Goal: Transaction & Acquisition: Purchase product/service

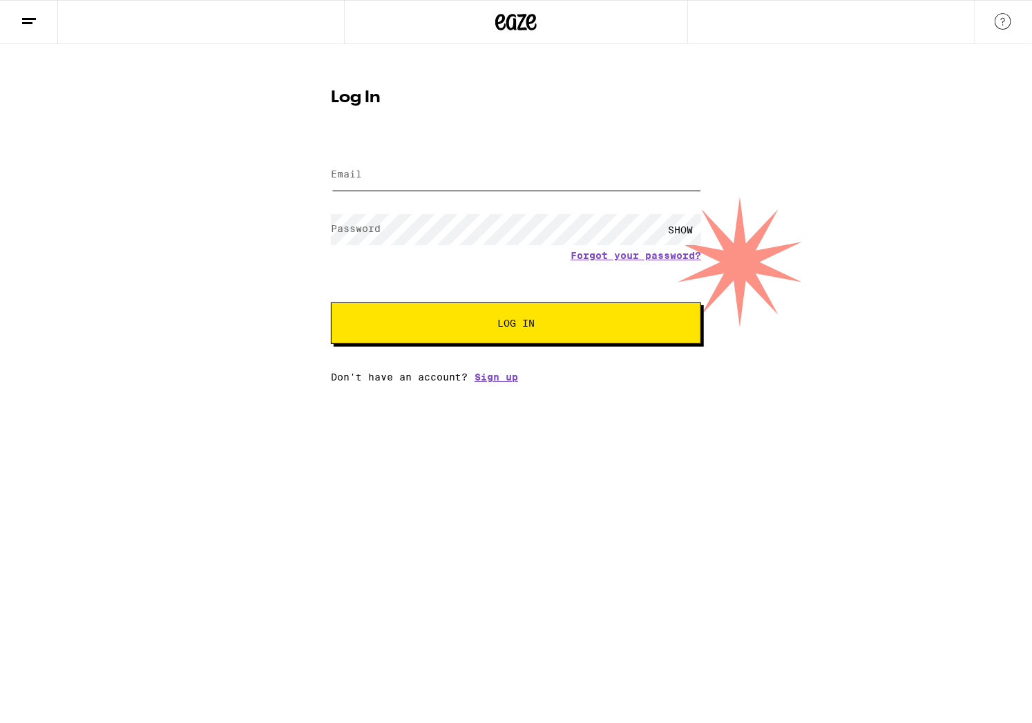
type input "[EMAIL_ADDRESS][DOMAIN_NAME]"
click at [586, 317] on button "Log In" at bounding box center [516, 323] width 370 height 41
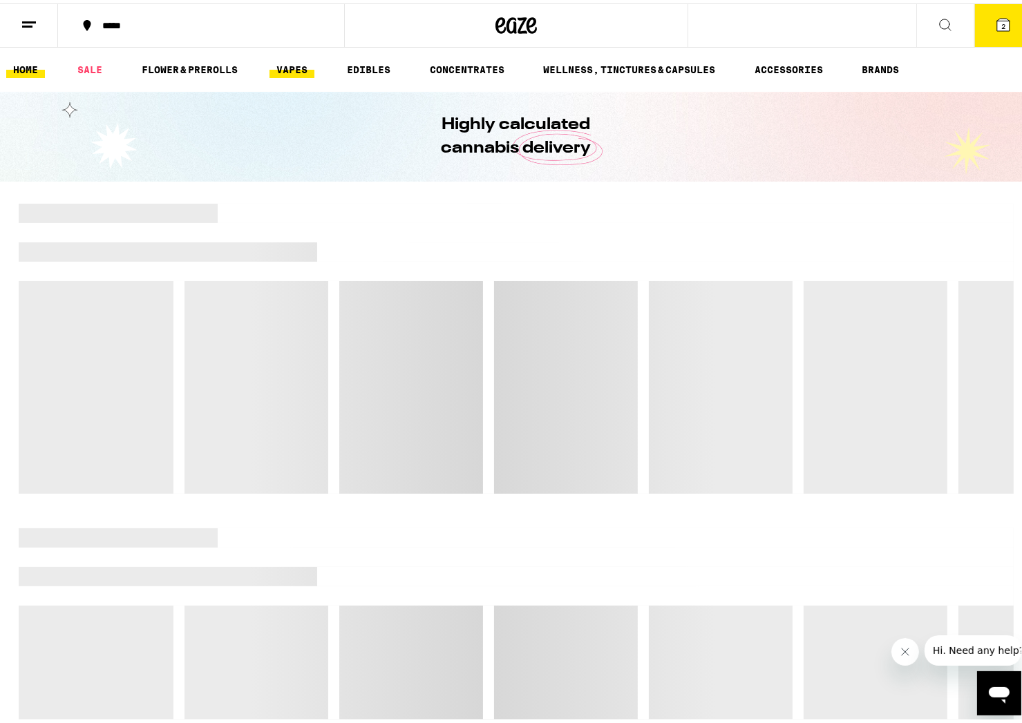
click at [305, 70] on link "VAPES" at bounding box center [291, 66] width 45 height 17
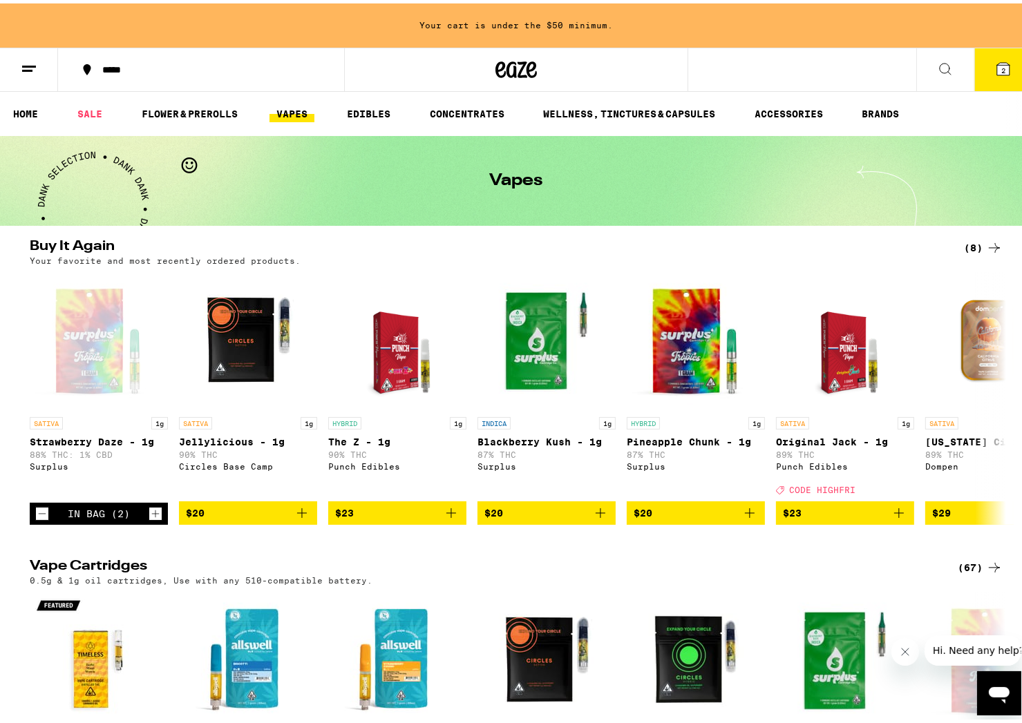
click at [22, 60] on icon at bounding box center [29, 65] width 17 height 17
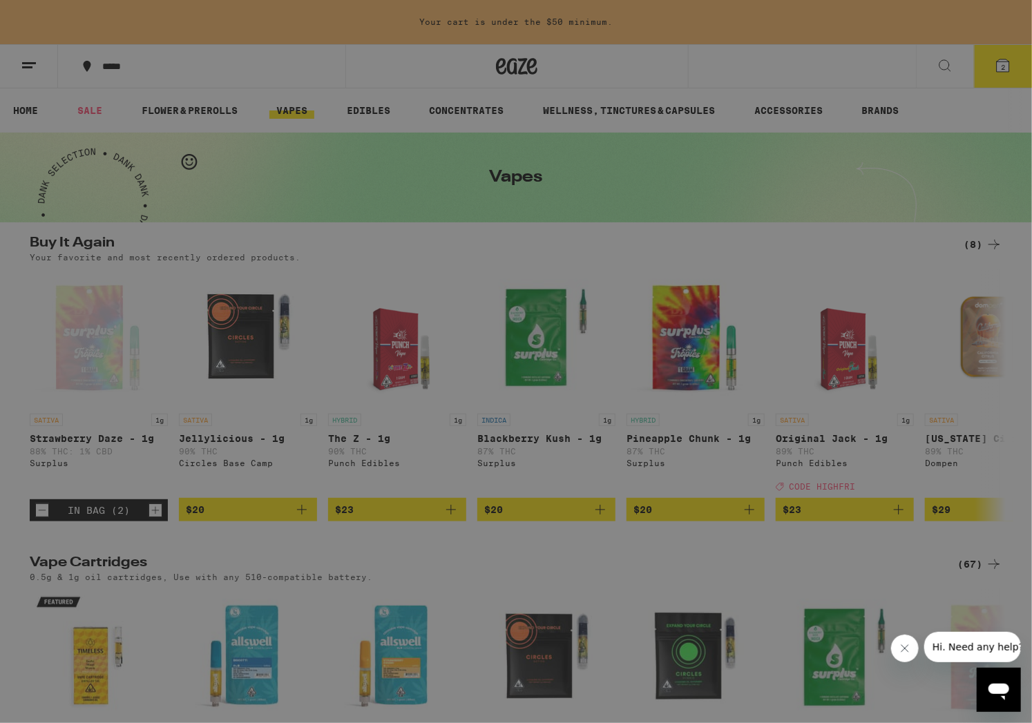
click at [145, 183] on div "Vapes" at bounding box center [191, 182] width 242 height 17
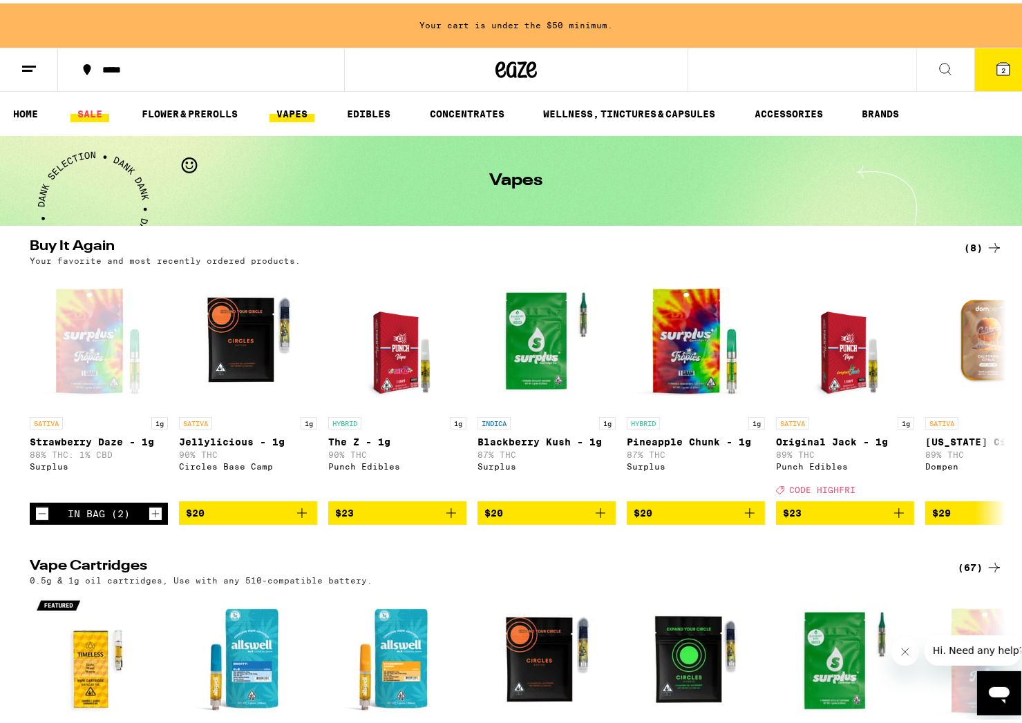
click at [88, 102] on link "SALE" at bounding box center [89, 110] width 39 height 17
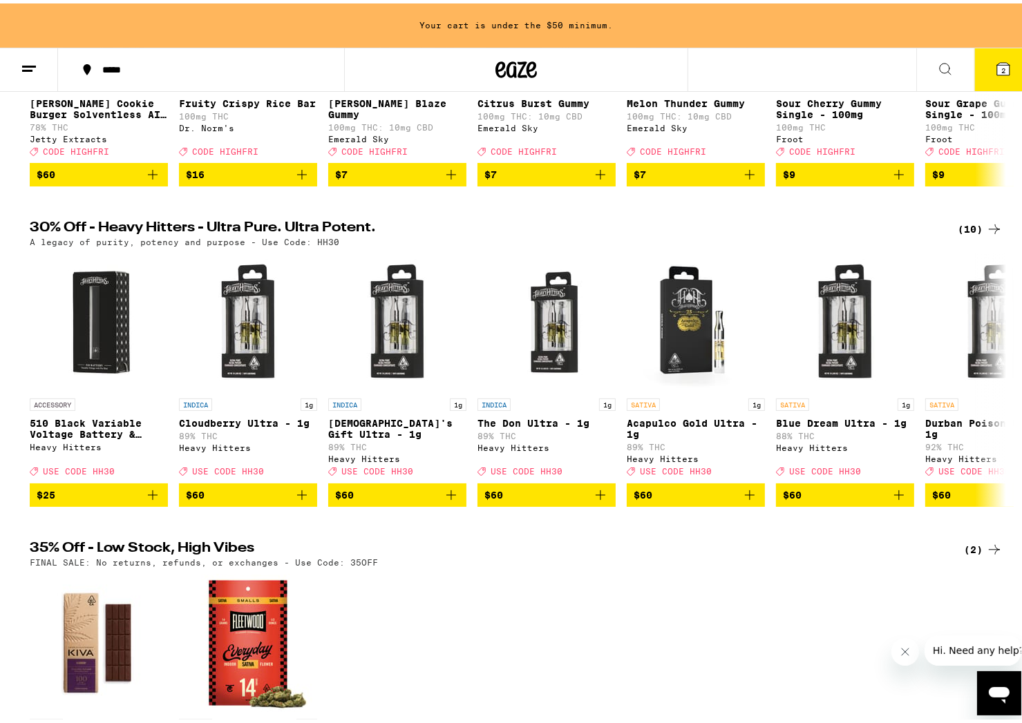
scroll to position [337, 0]
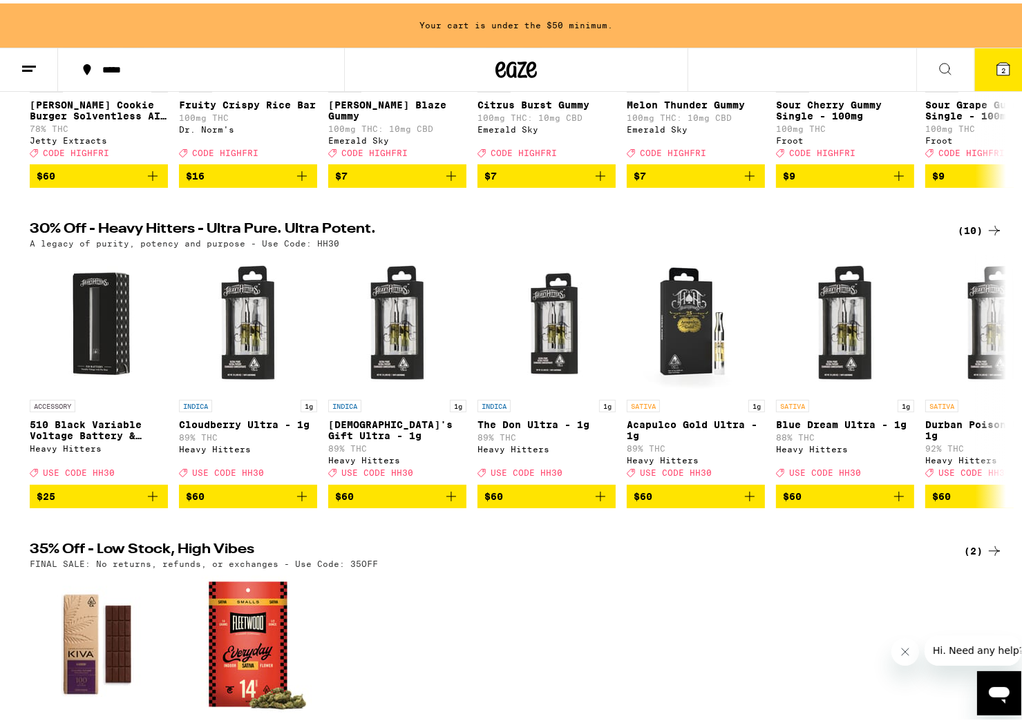
drag, startPoint x: 369, startPoint y: 230, endPoint x: 695, endPoint y: 639, distance: 523.0
click at [695, 639] on div "HYBRID Blackberry Dark Chocolate Bar 100mg THC Kiva Confections Deal Created wi…" at bounding box center [516, 698] width 995 height 253
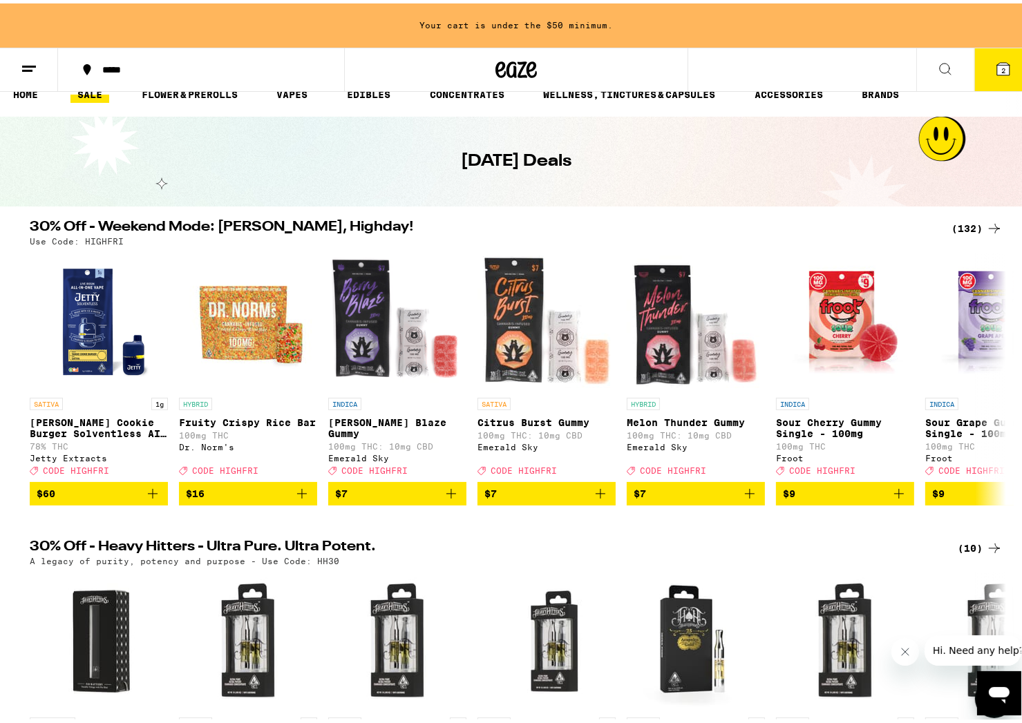
scroll to position [0, 0]
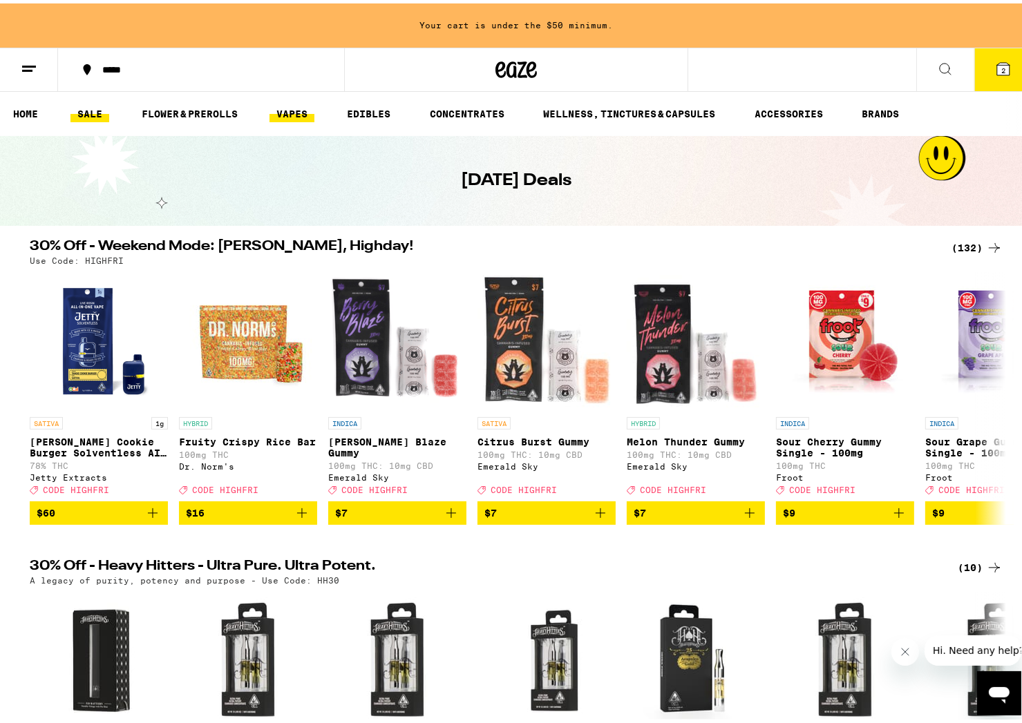
click at [304, 107] on link "VAPES" at bounding box center [291, 110] width 45 height 17
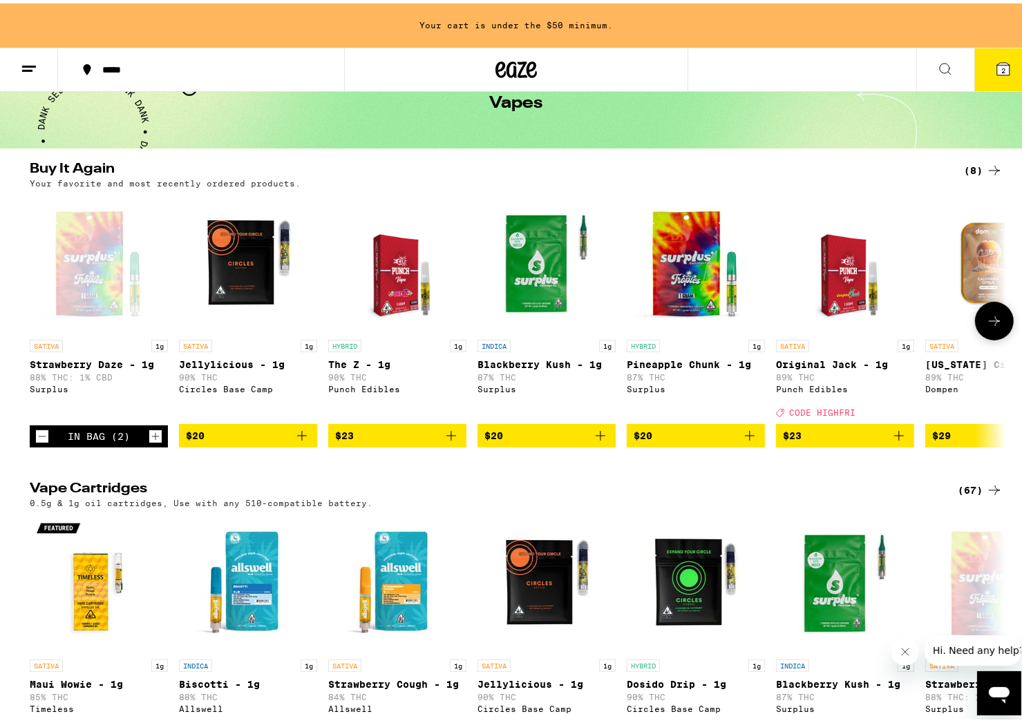
scroll to position [82, 0]
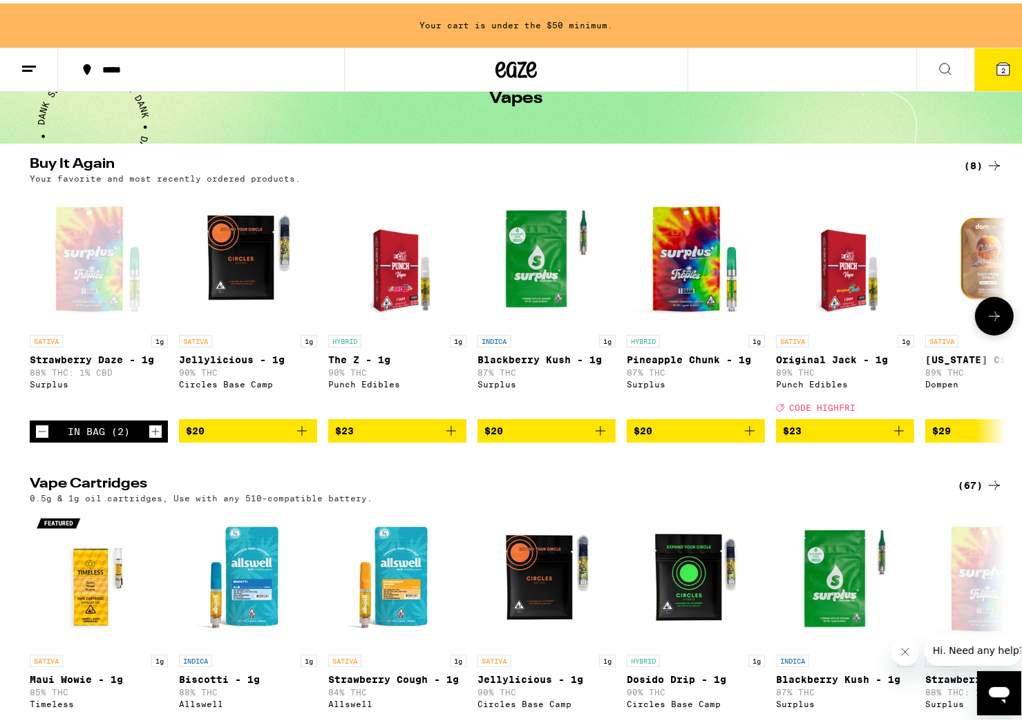
click at [995, 319] on icon at bounding box center [994, 313] width 17 height 17
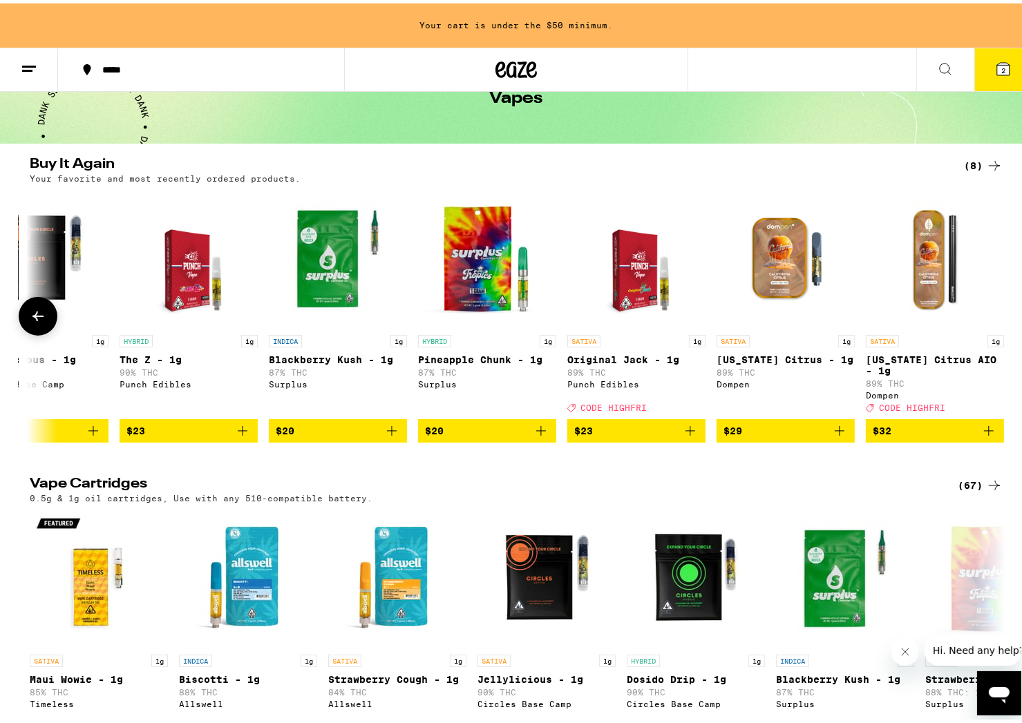
scroll to position [0, 221]
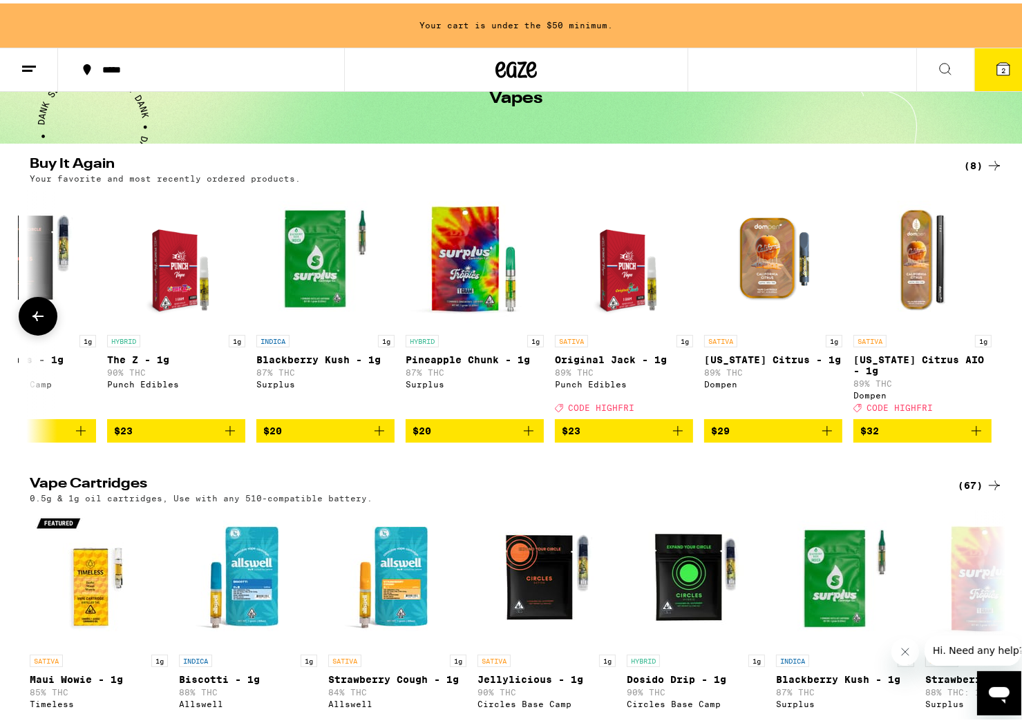
click at [30, 314] on icon at bounding box center [38, 313] width 17 height 17
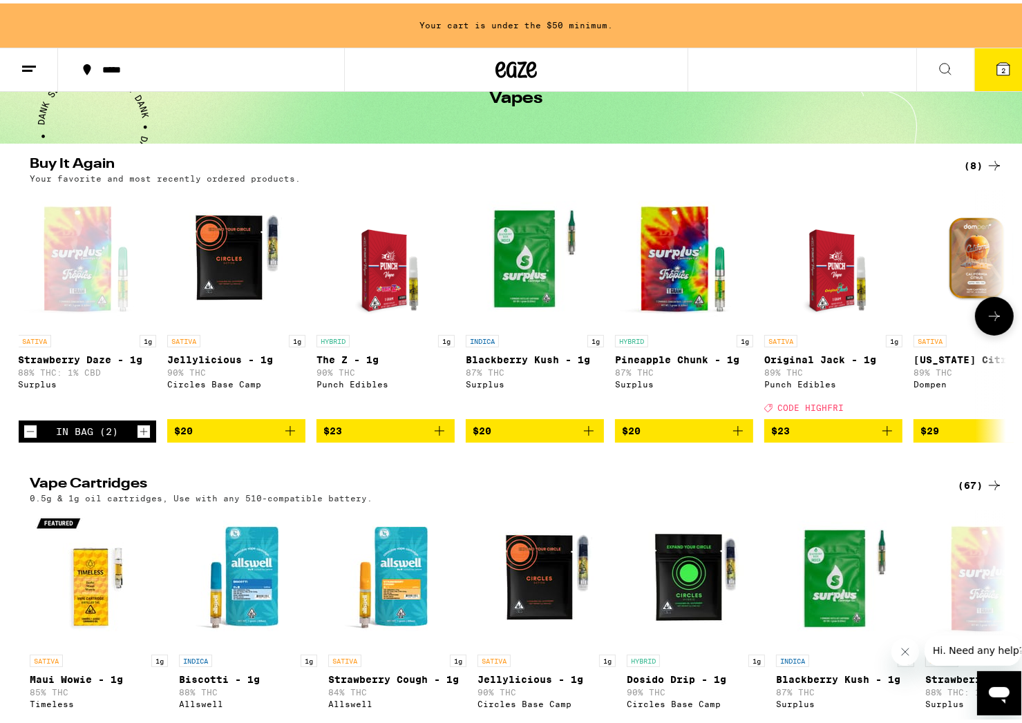
scroll to position [0, 0]
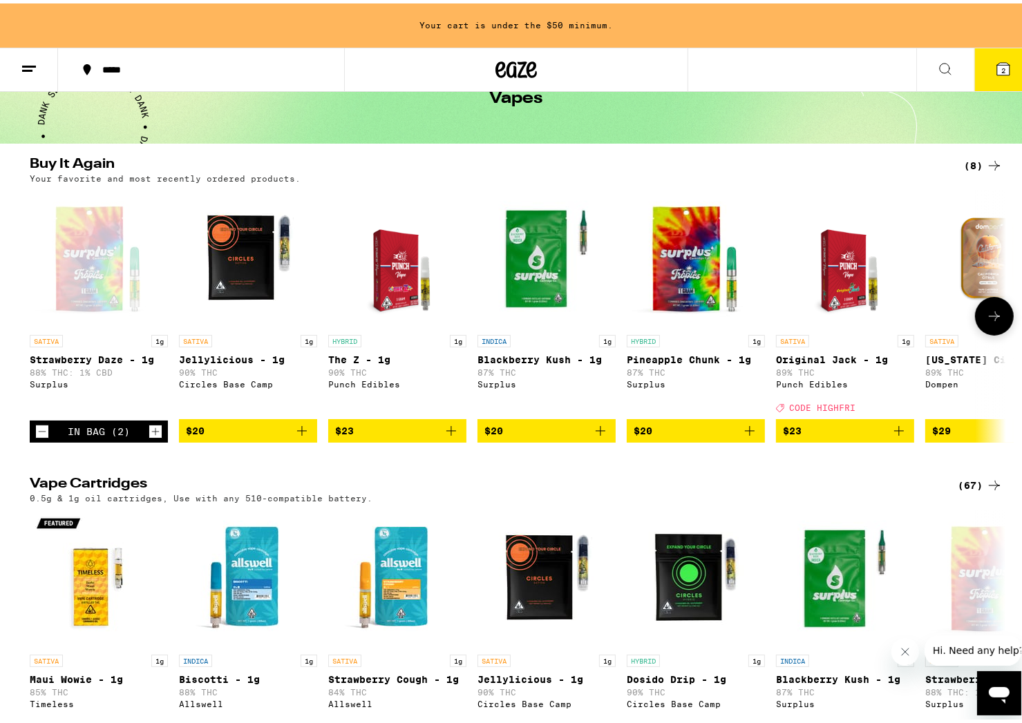
click at [36, 436] on icon "Decrement" at bounding box center [42, 428] width 12 height 17
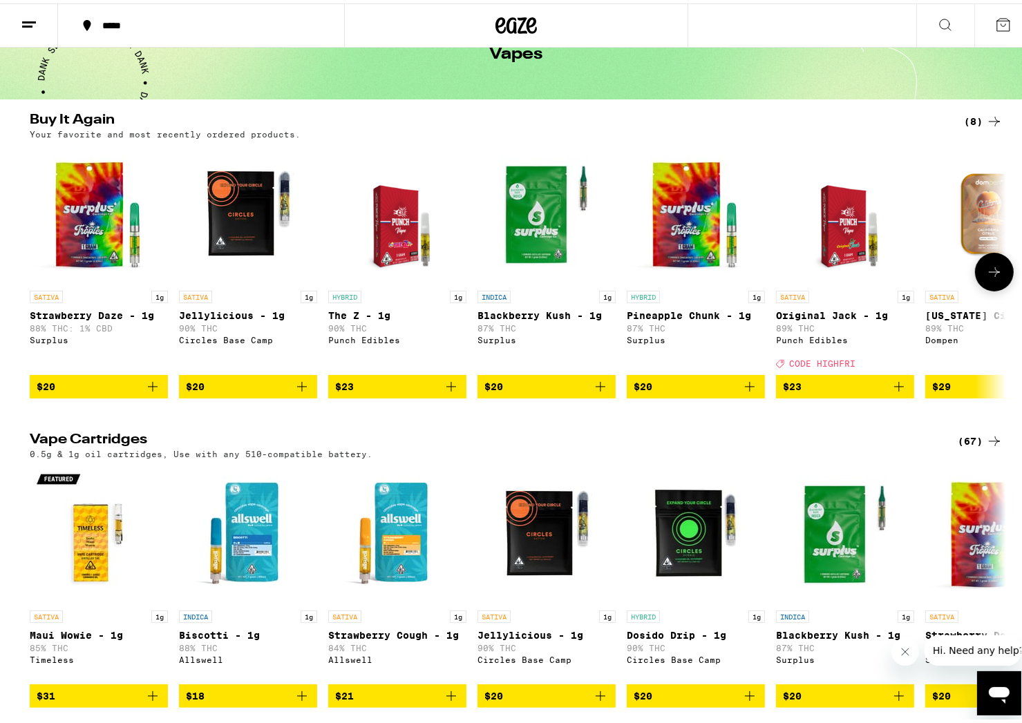
scroll to position [38, 0]
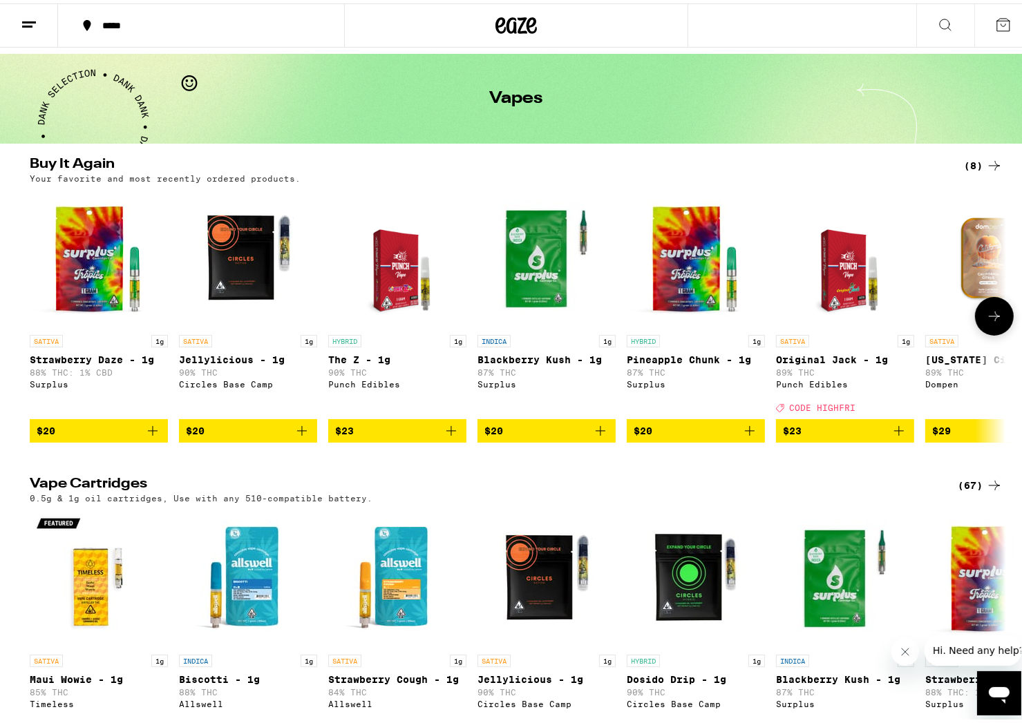
click at [297, 432] on icon "Add to bag" at bounding box center [302, 428] width 10 height 10
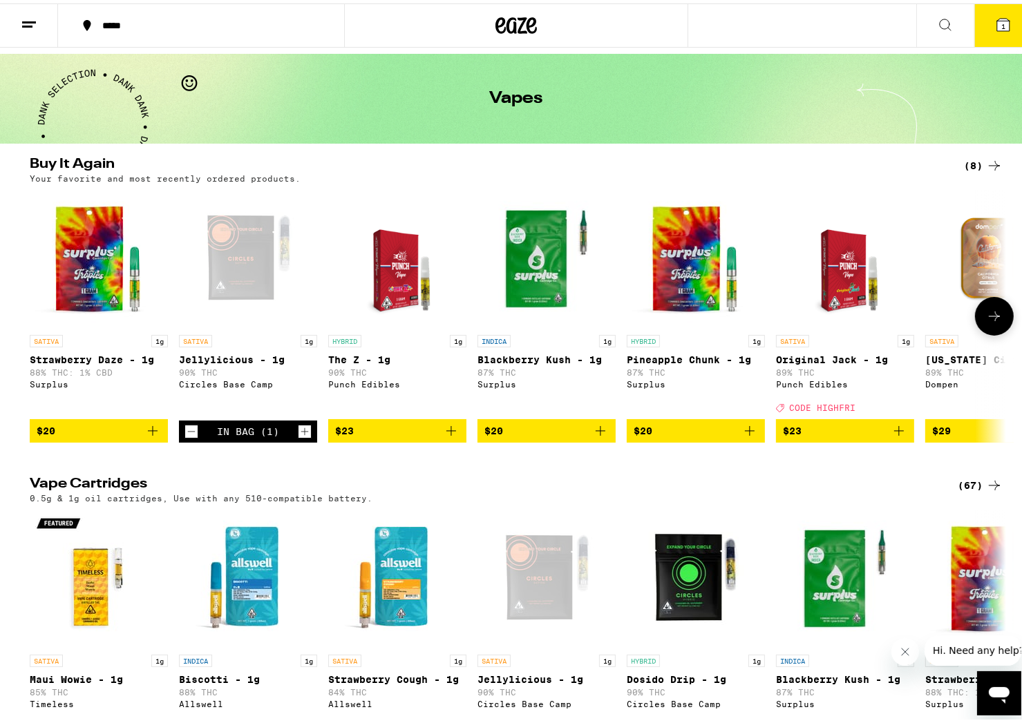
scroll to position [82, 0]
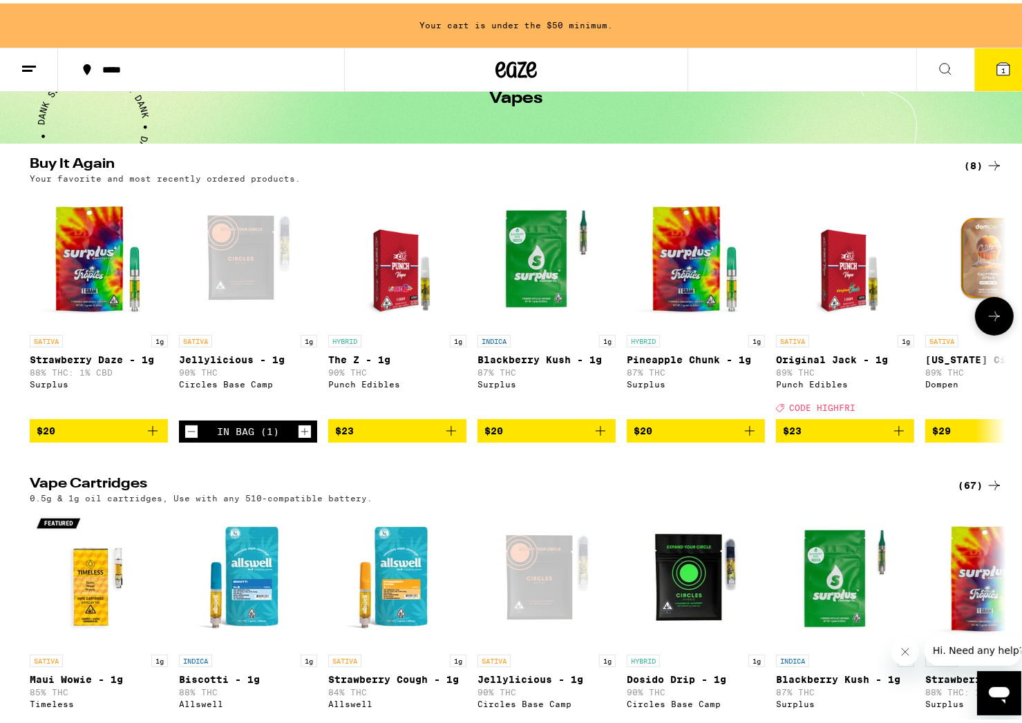
click at [298, 437] on icon "Increment" at bounding box center [304, 428] width 12 height 17
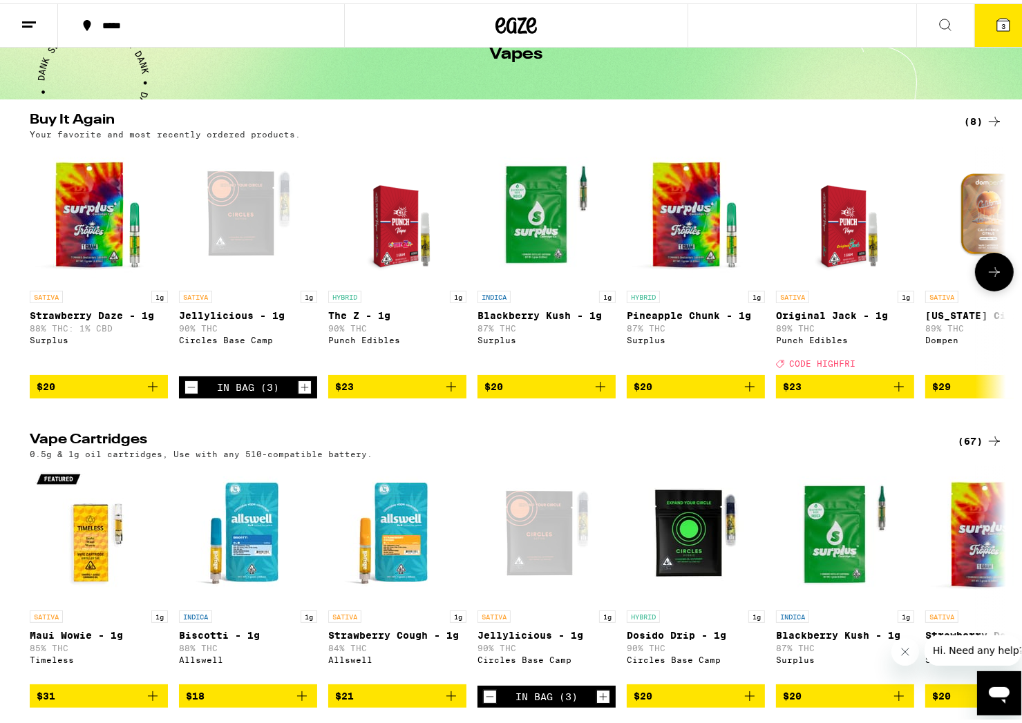
scroll to position [38, 0]
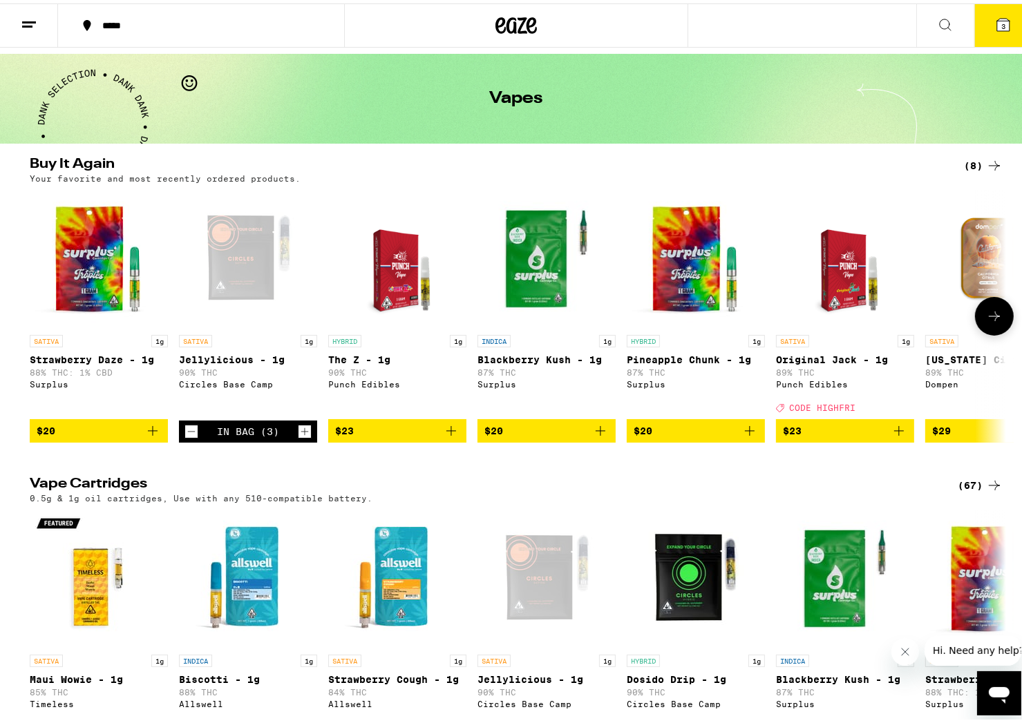
click at [298, 437] on icon "Increment" at bounding box center [304, 428] width 12 height 17
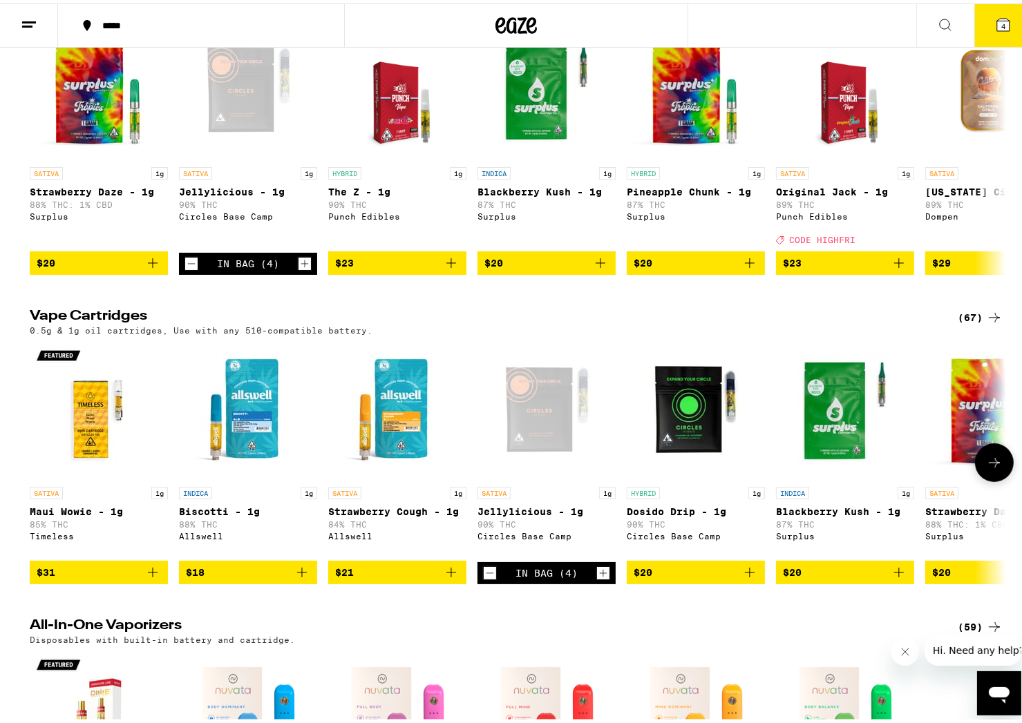
scroll to position [207, 0]
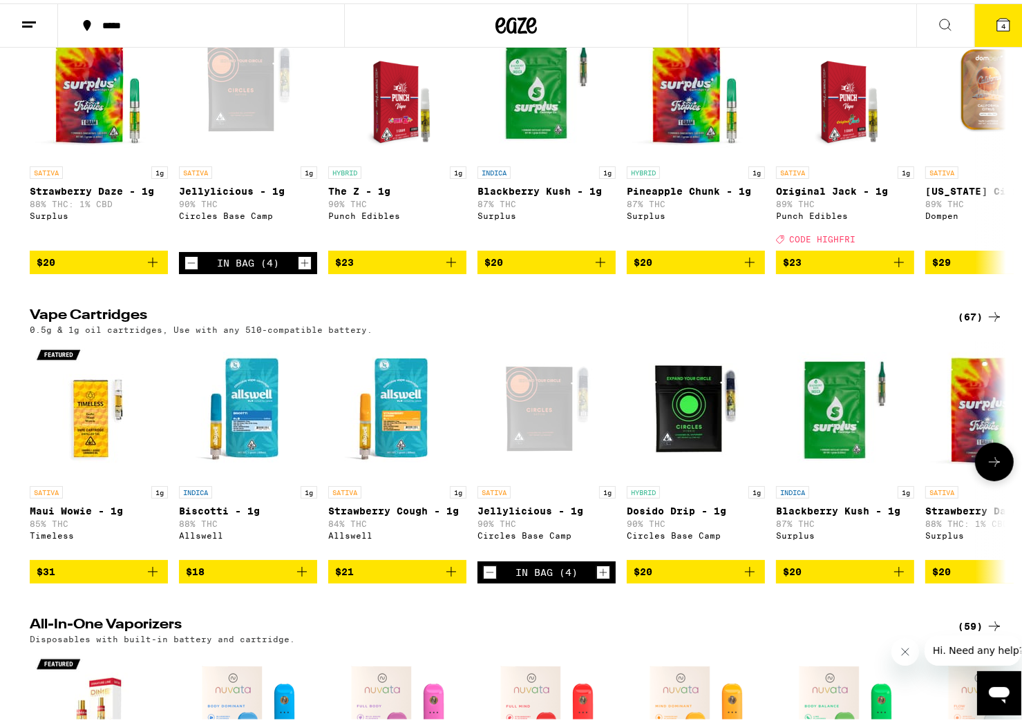
click at [986, 467] on icon at bounding box center [994, 458] width 17 height 17
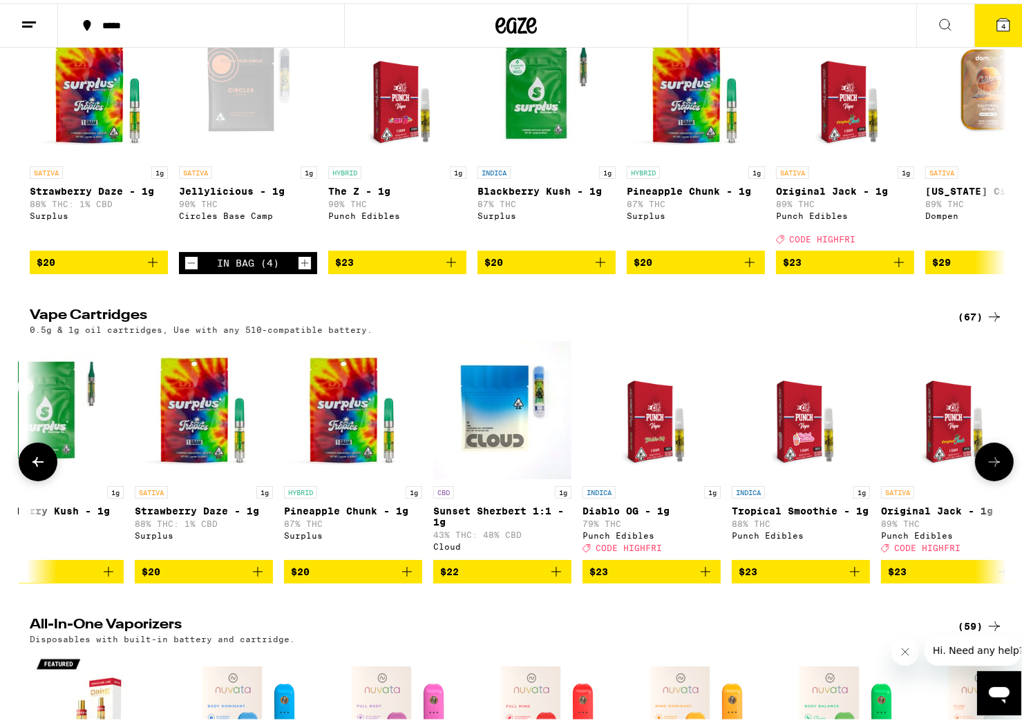
scroll to position [0, 822]
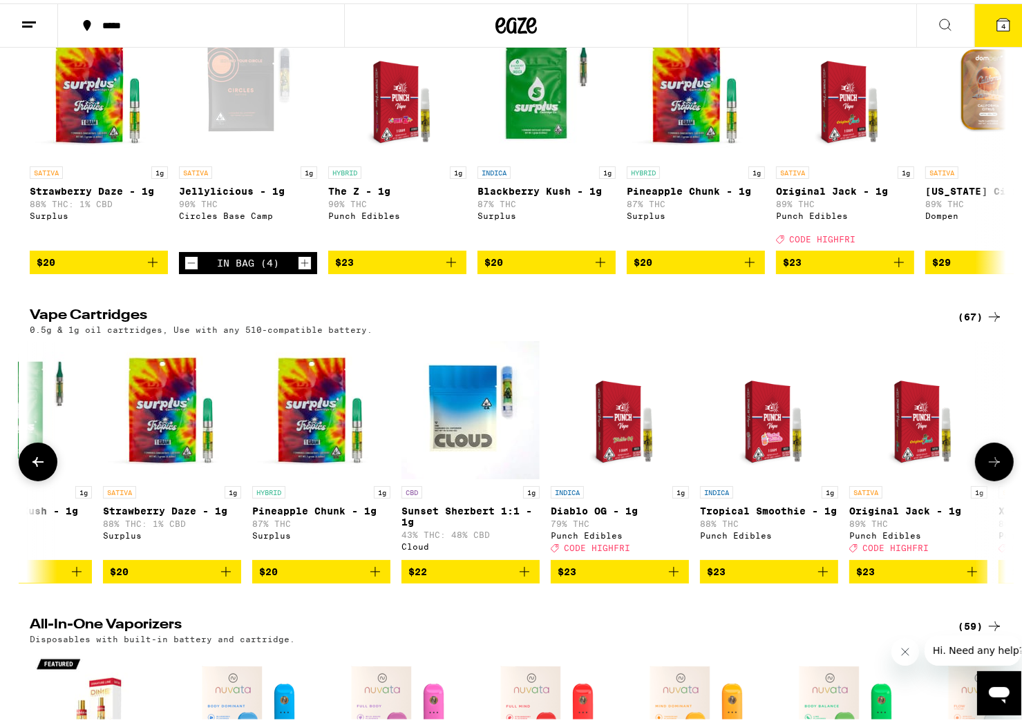
click at [986, 467] on icon at bounding box center [994, 458] width 17 height 17
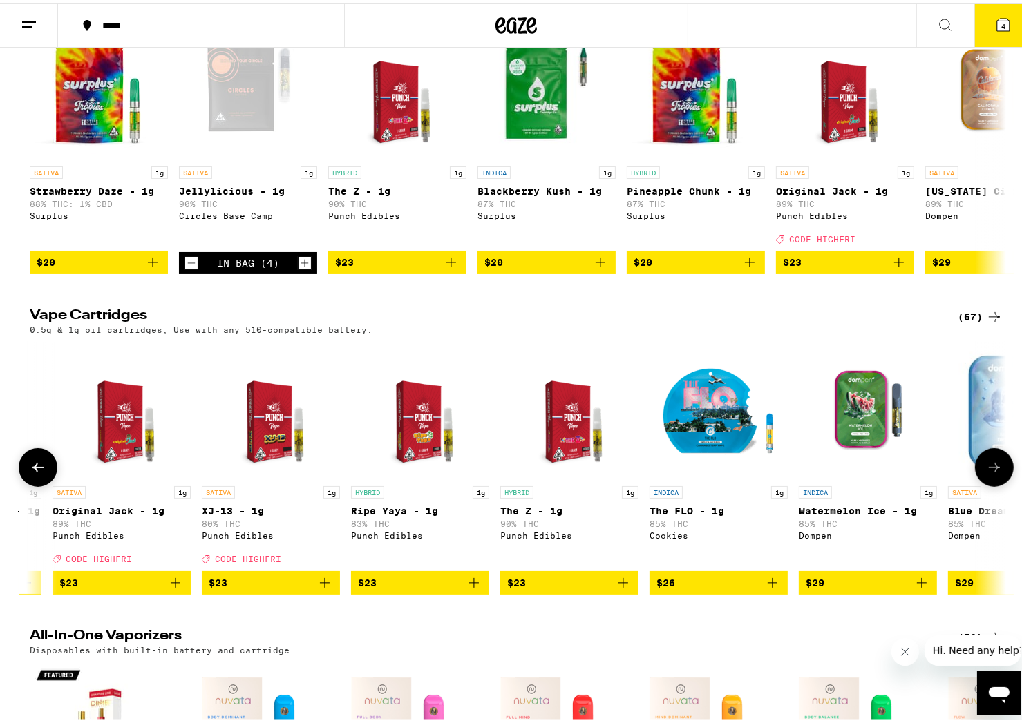
scroll to position [0, 1644]
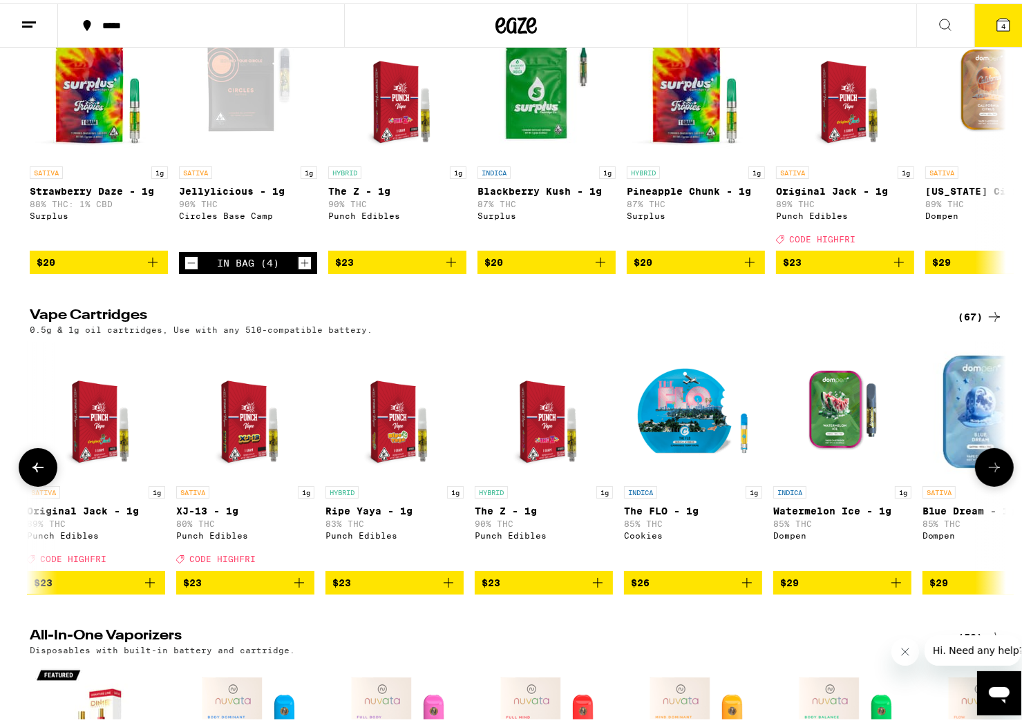
click at [986, 472] on icon at bounding box center [994, 464] width 17 height 17
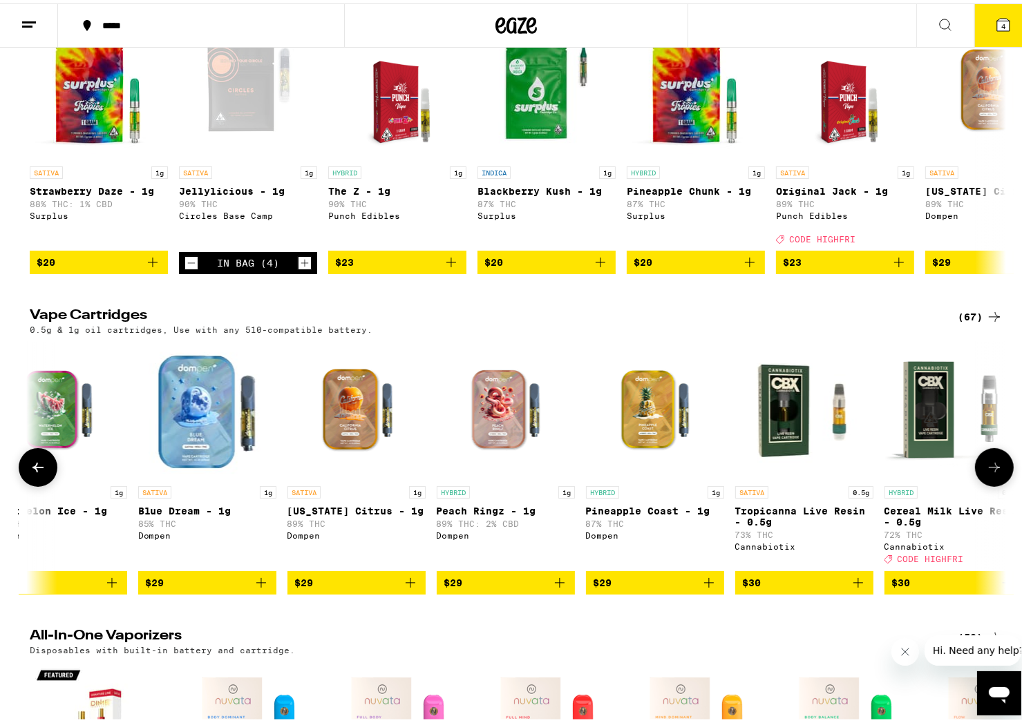
scroll to position [0, 2467]
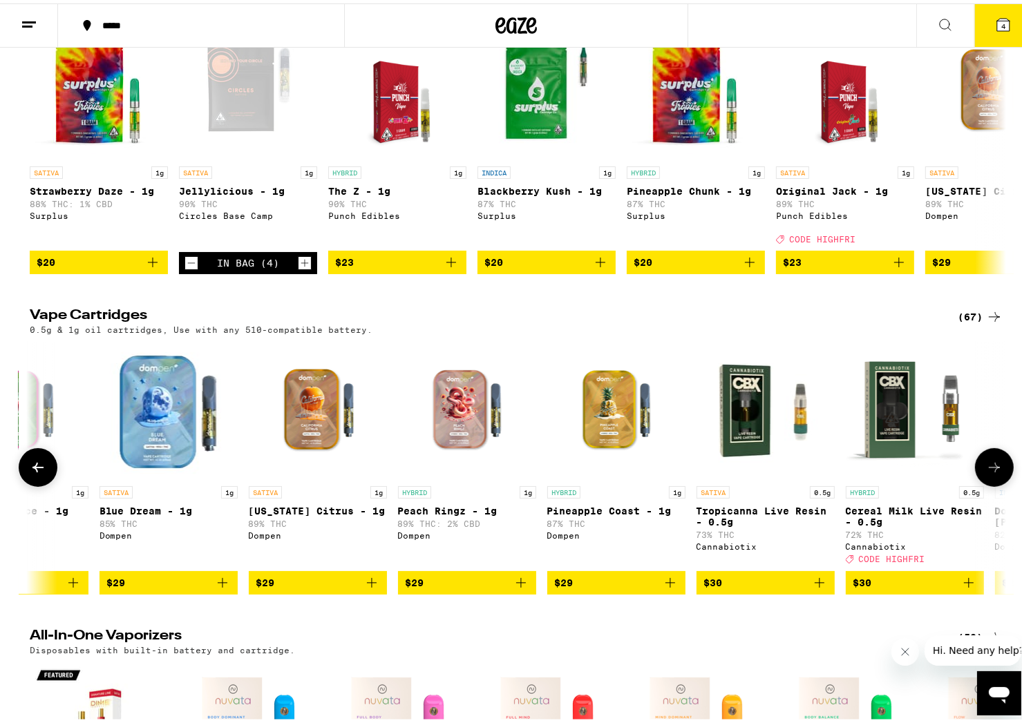
click at [986, 472] on icon at bounding box center [994, 464] width 17 height 17
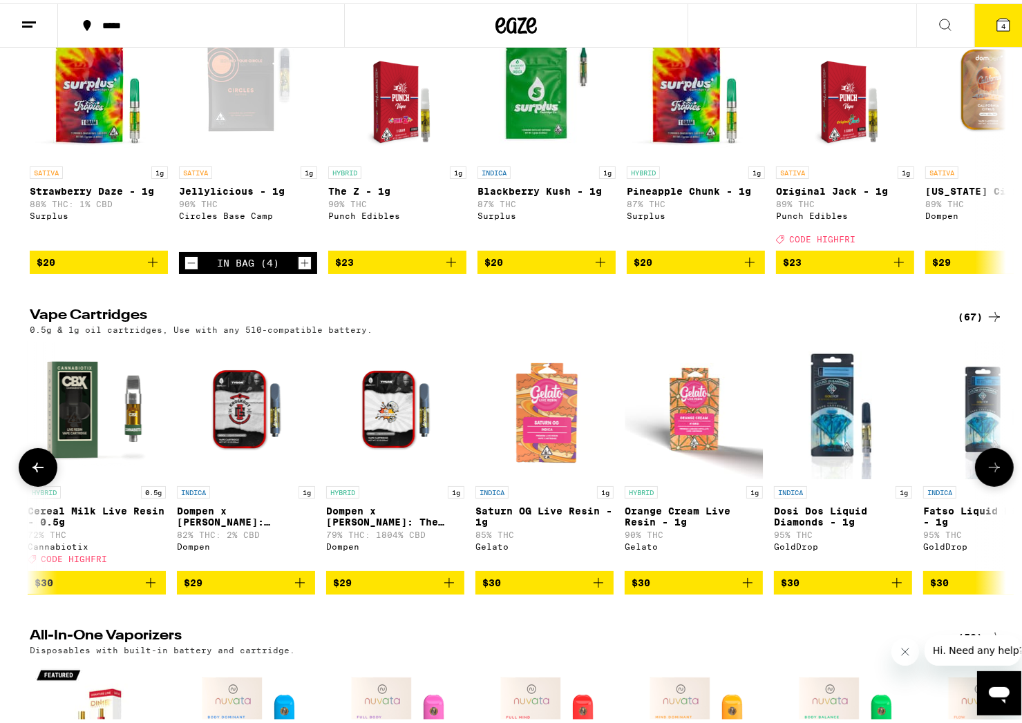
scroll to position [0, 3289]
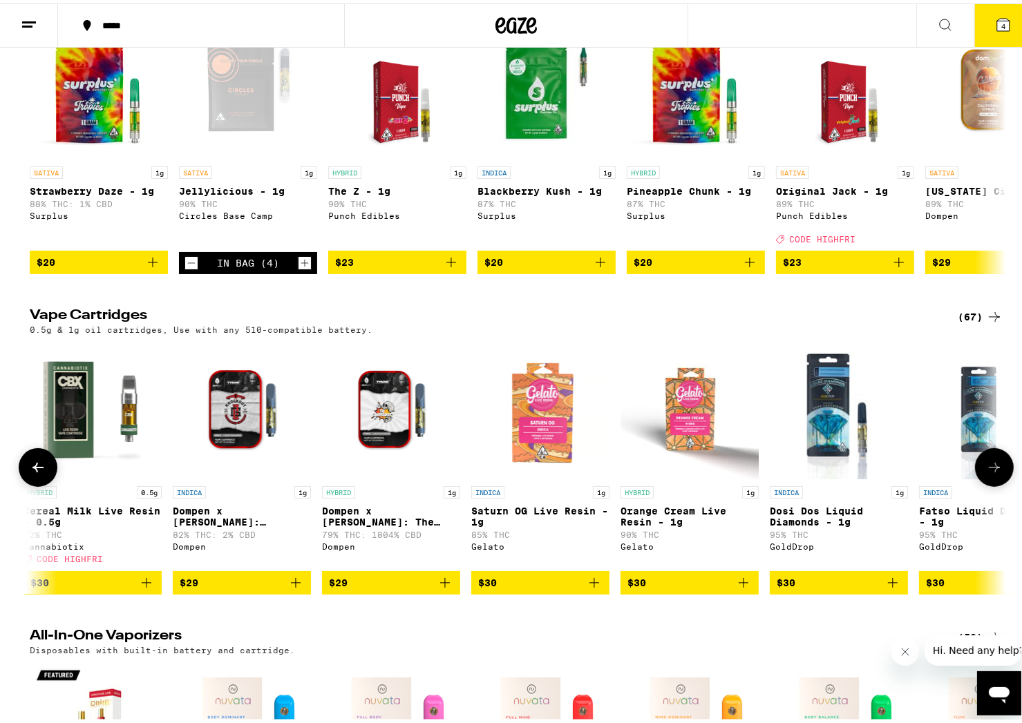
click at [986, 472] on icon at bounding box center [994, 464] width 17 height 17
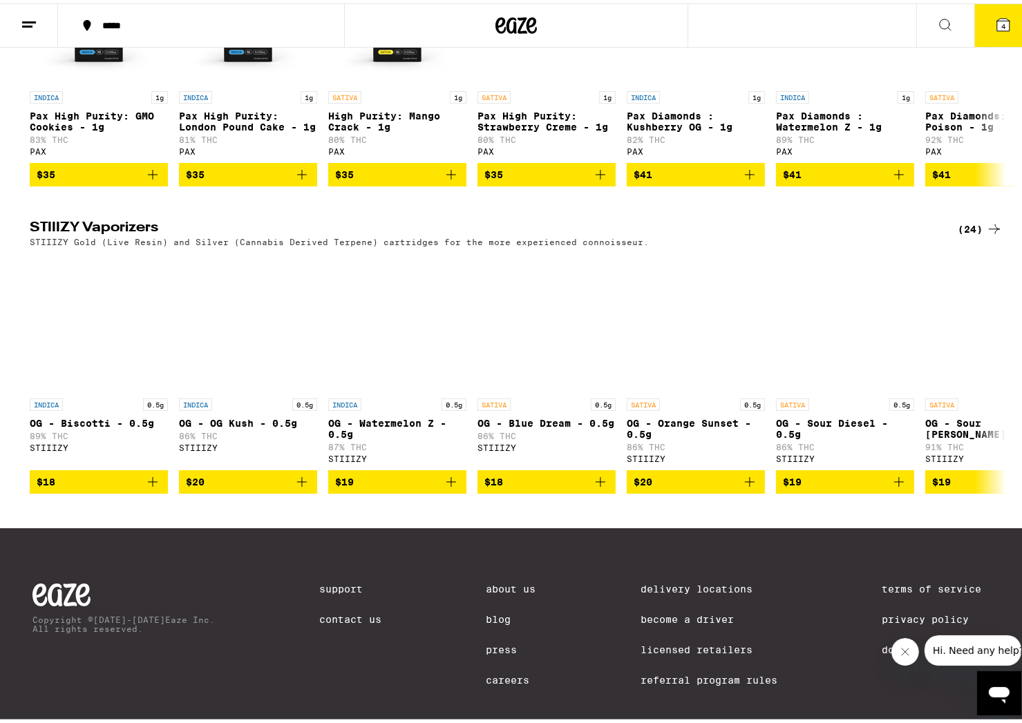
scroll to position [1235, 0]
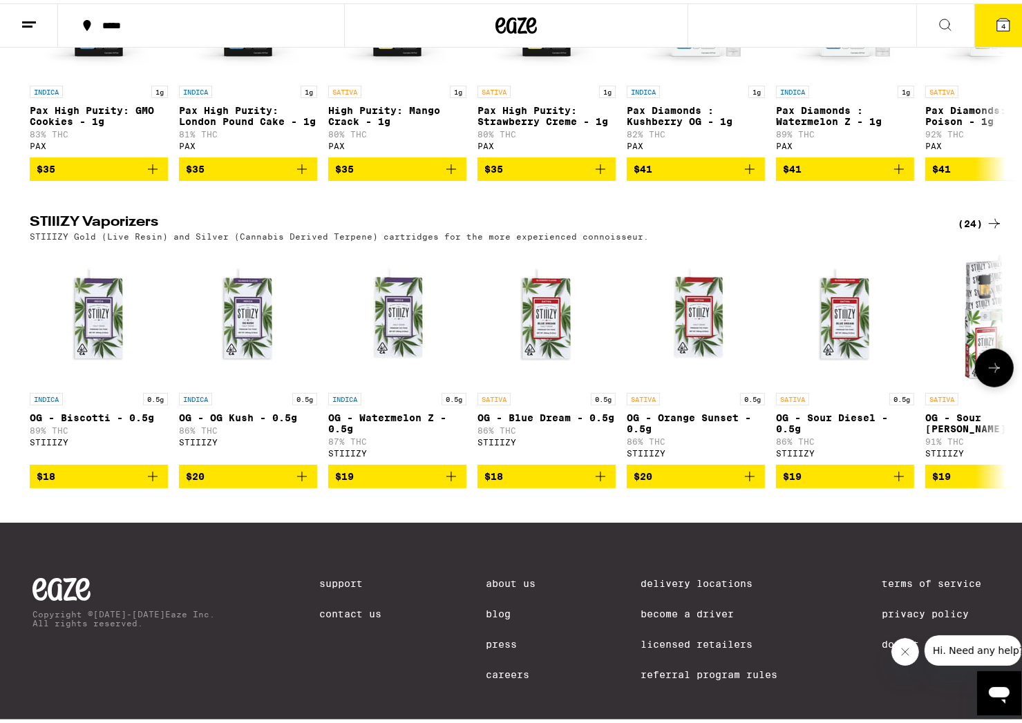
click at [995, 373] on icon at bounding box center [994, 364] width 17 height 17
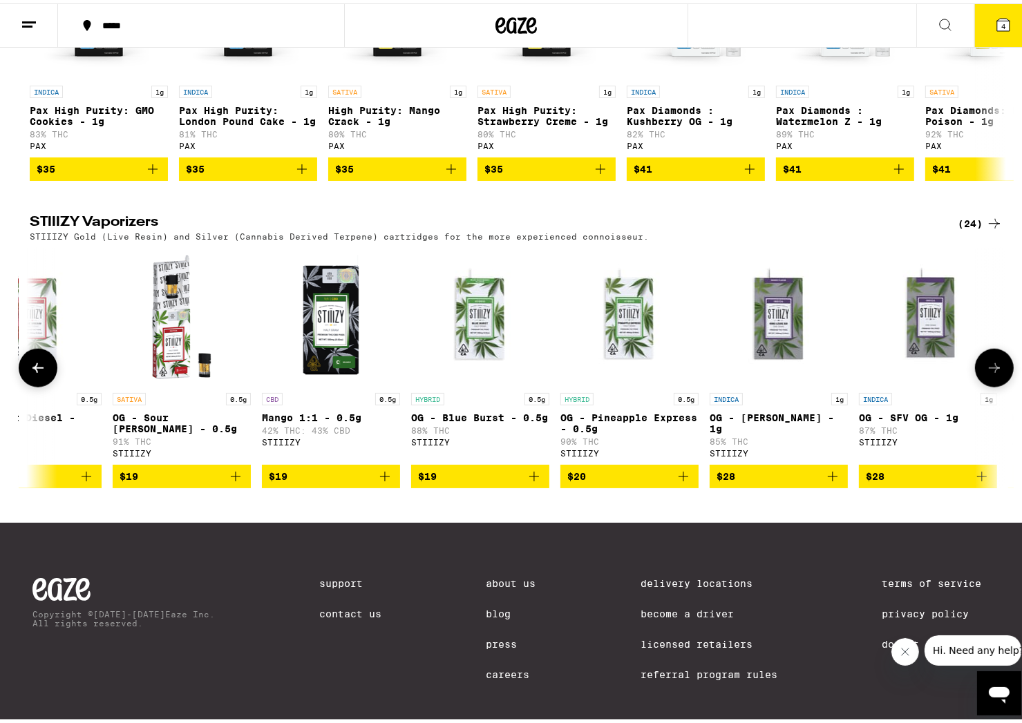
scroll to position [0, 822]
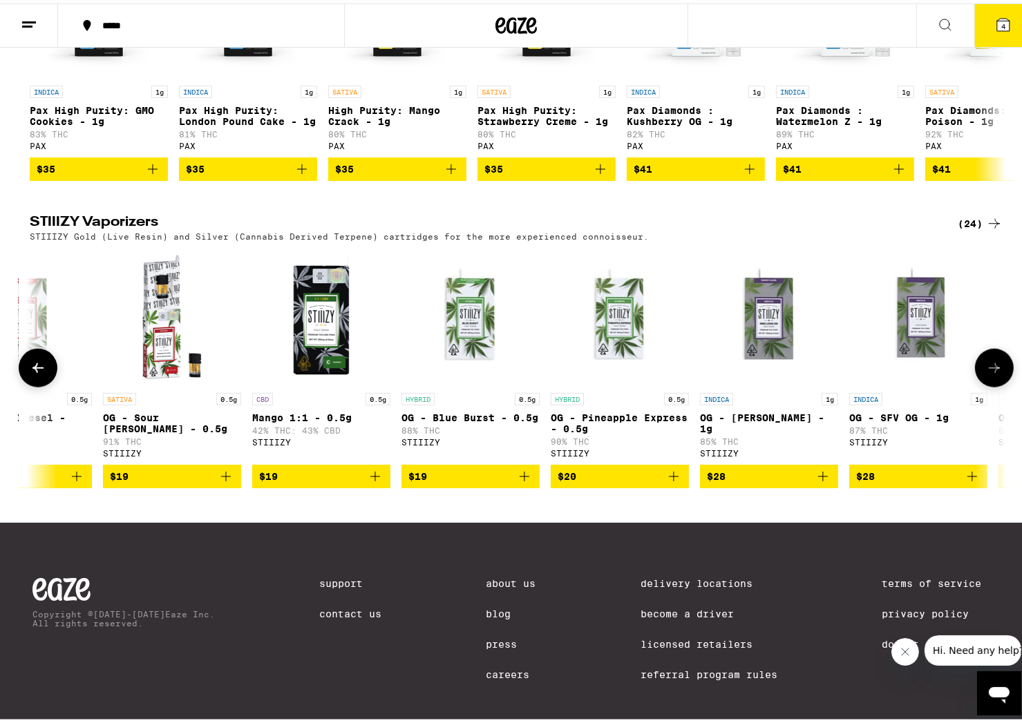
click at [995, 373] on icon at bounding box center [994, 364] width 17 height 17
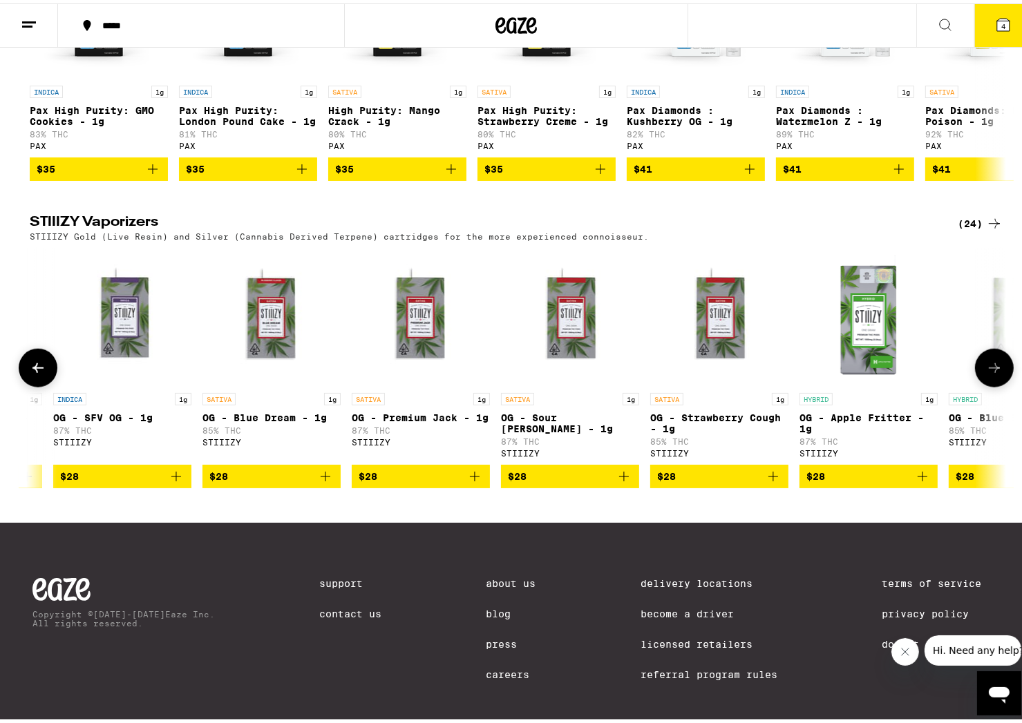
scroll to position [0, 1644]
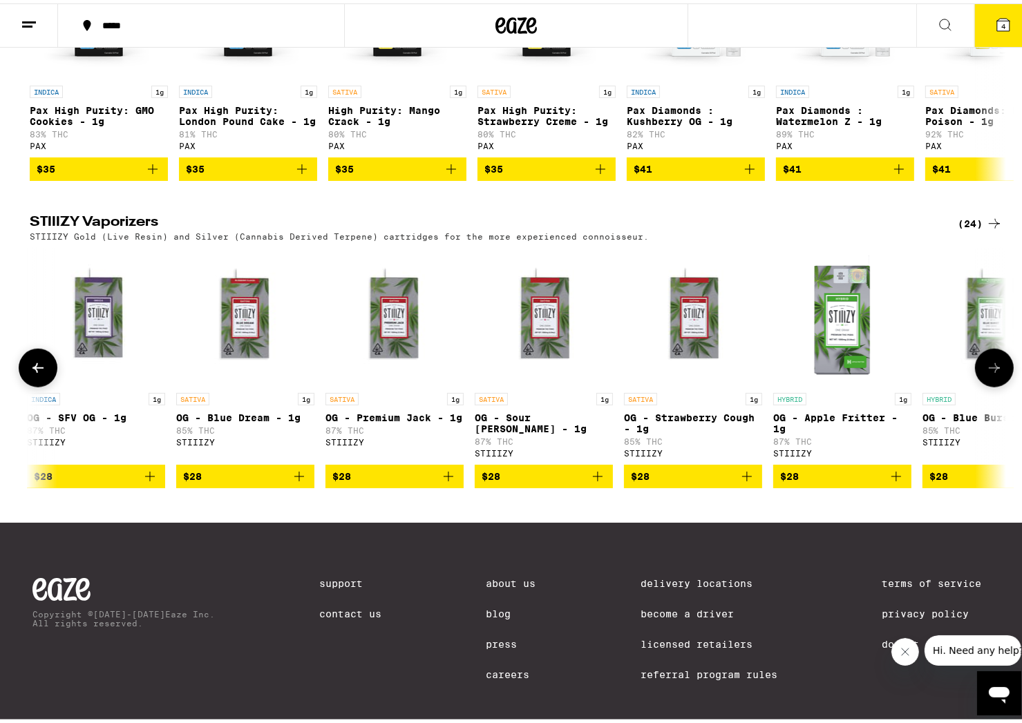
click at [294, 478] on icon "Add to bag" at bounding box center [299, 473] width 10 height 10
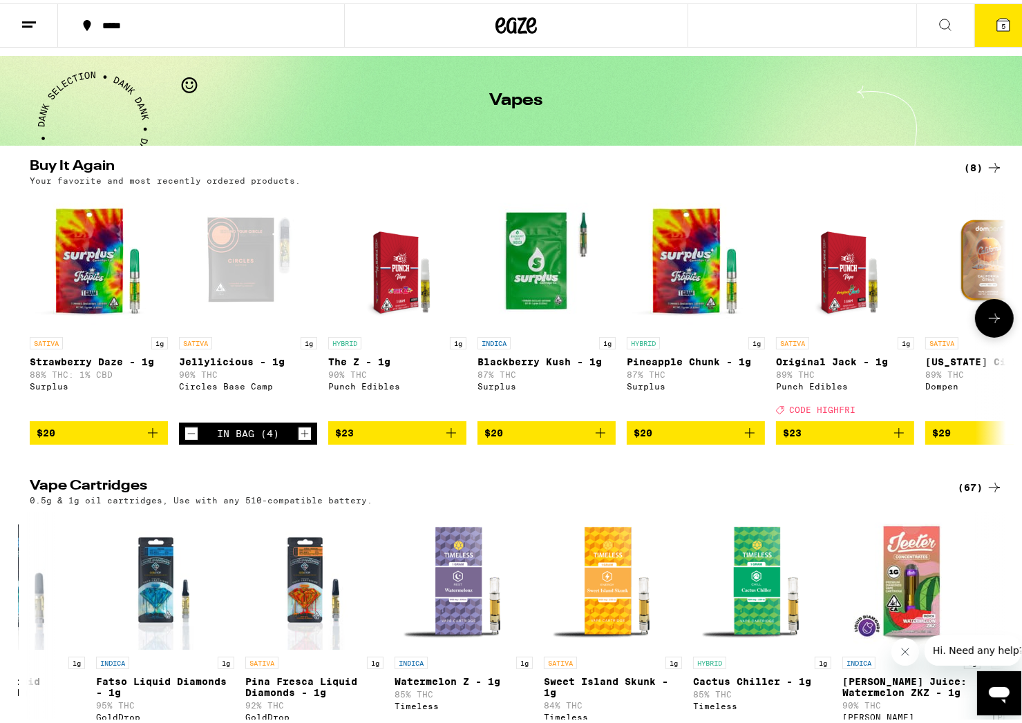
scroll to position [0, 0]
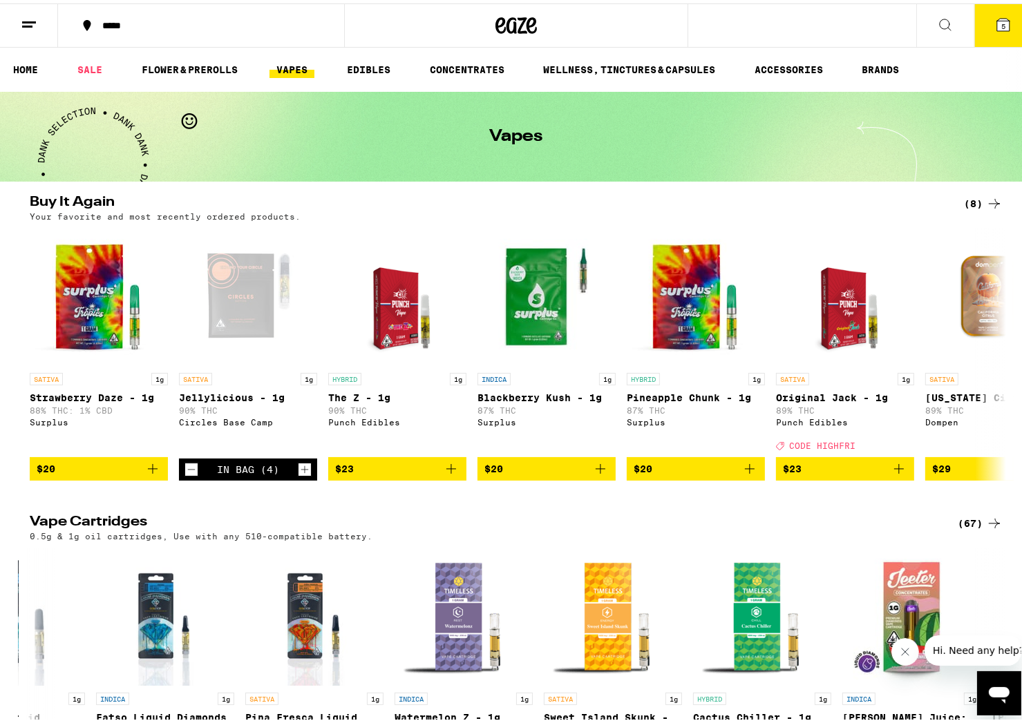
click at [1002, 16] on button "5" at bounding box center [1003, 22] width 58 height 43
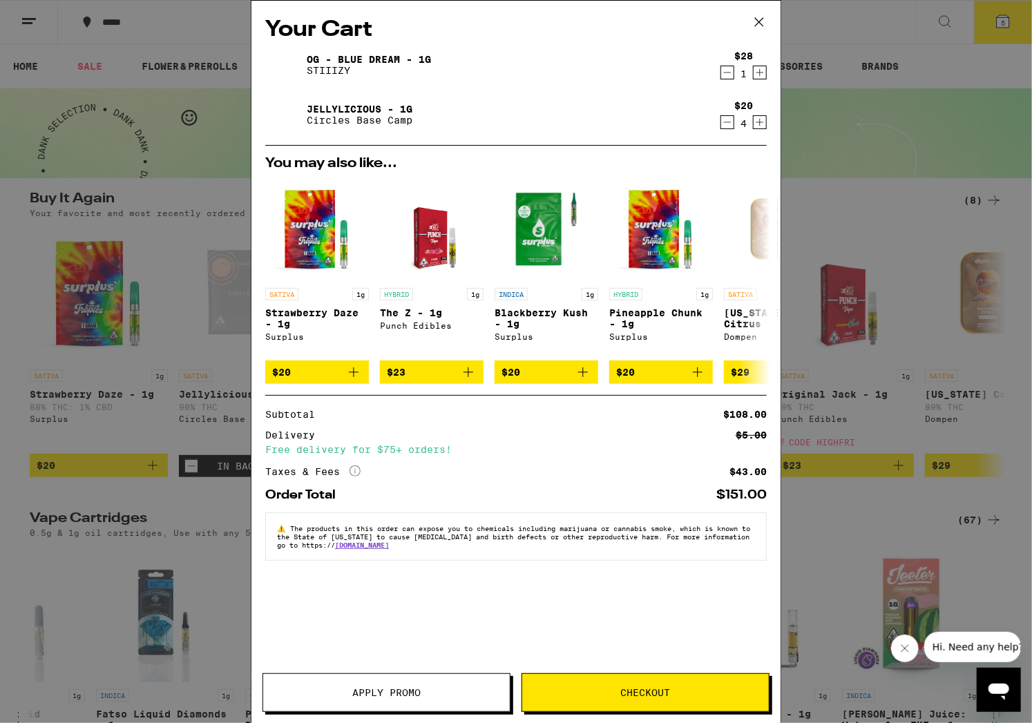
click at [611, 685] on button "Checkout" at bounding box center [645, 692] width 248 height 39
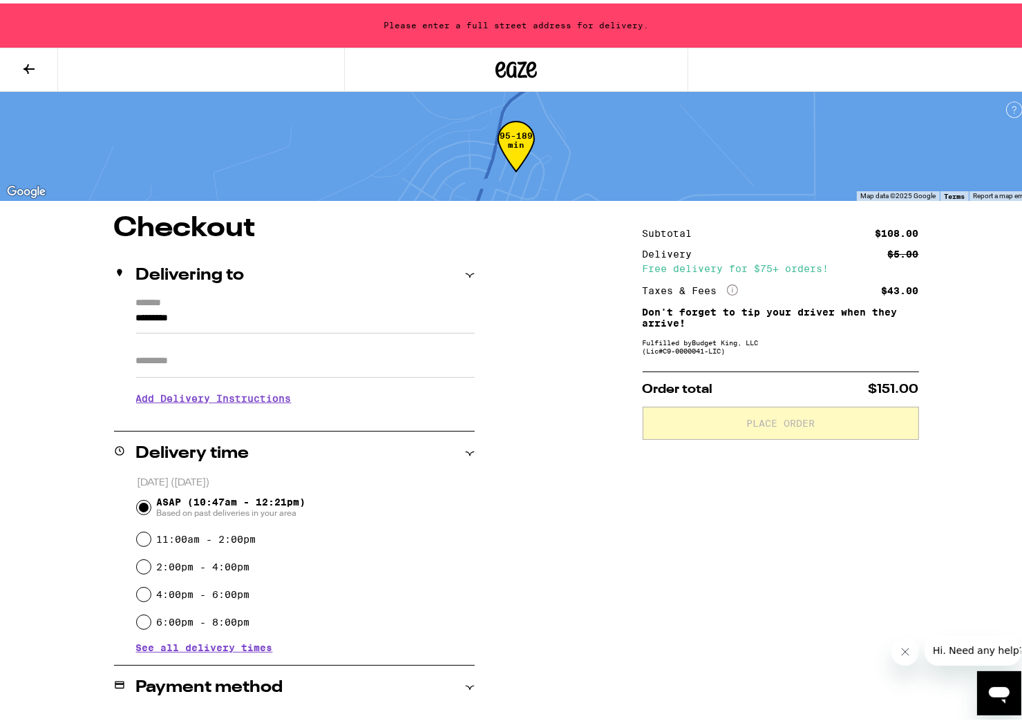
click at [277, 312] on input "*********" at bounding box center [305, 318] width 338 height 23
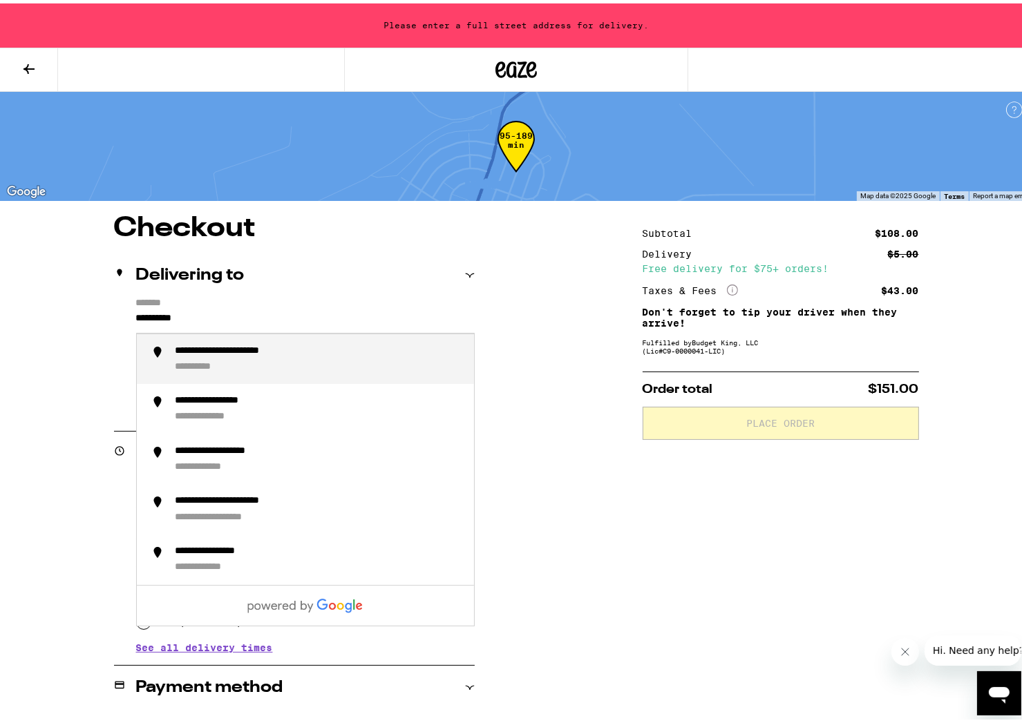
click at [279, 365] on div "**********" at bounding box center [318, 356] width 287 height 28
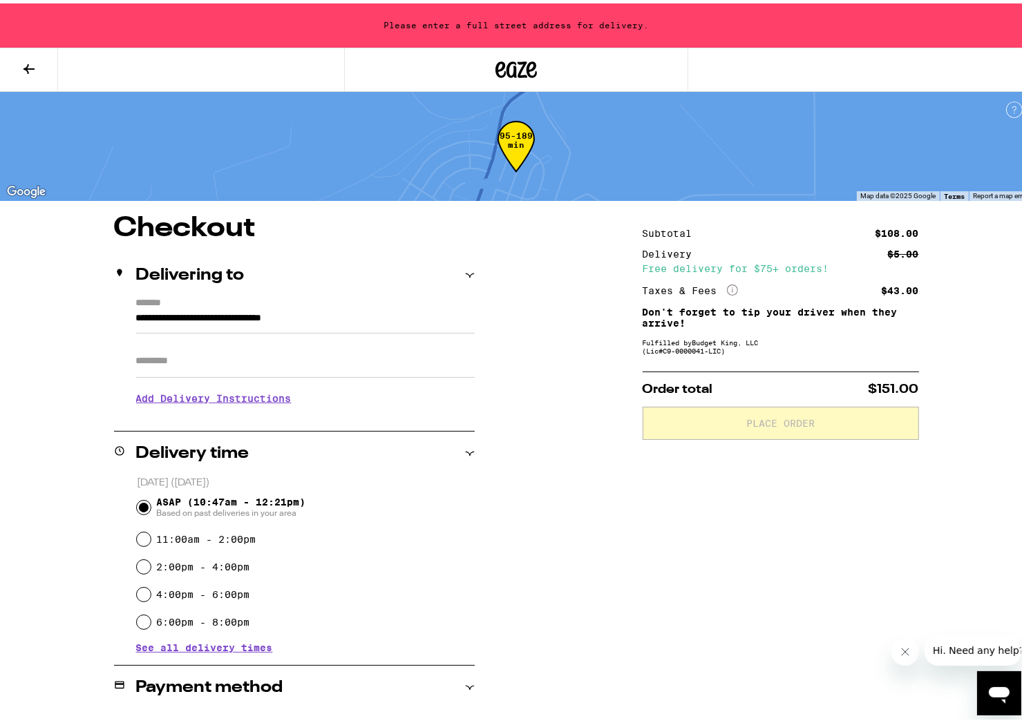
type input "**********"
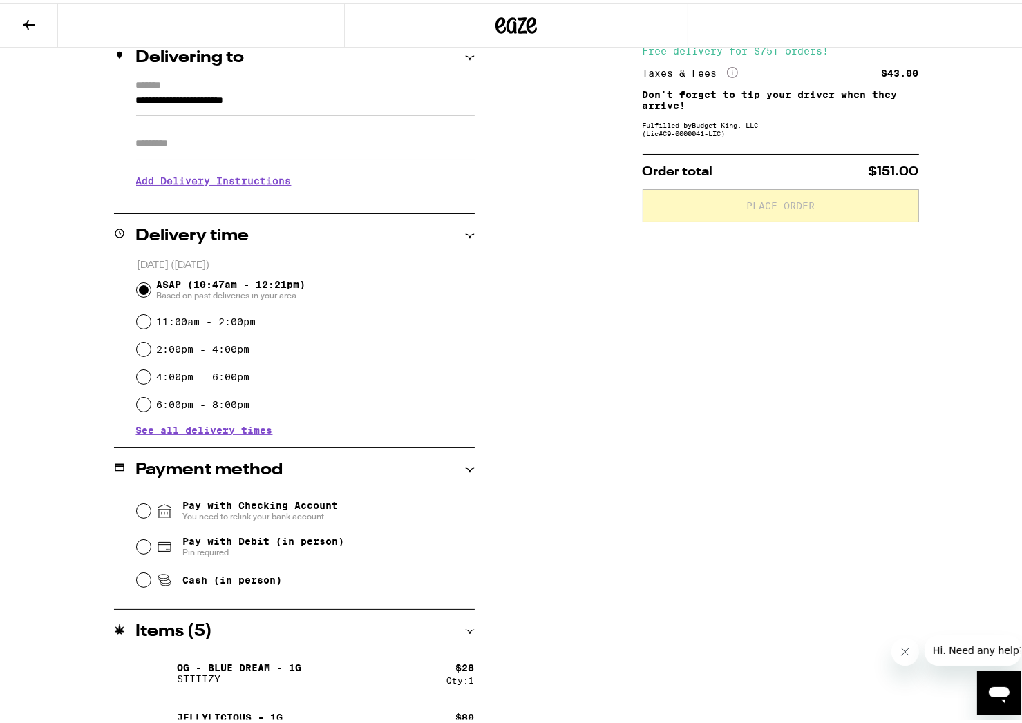
scroll to position [200, 0]
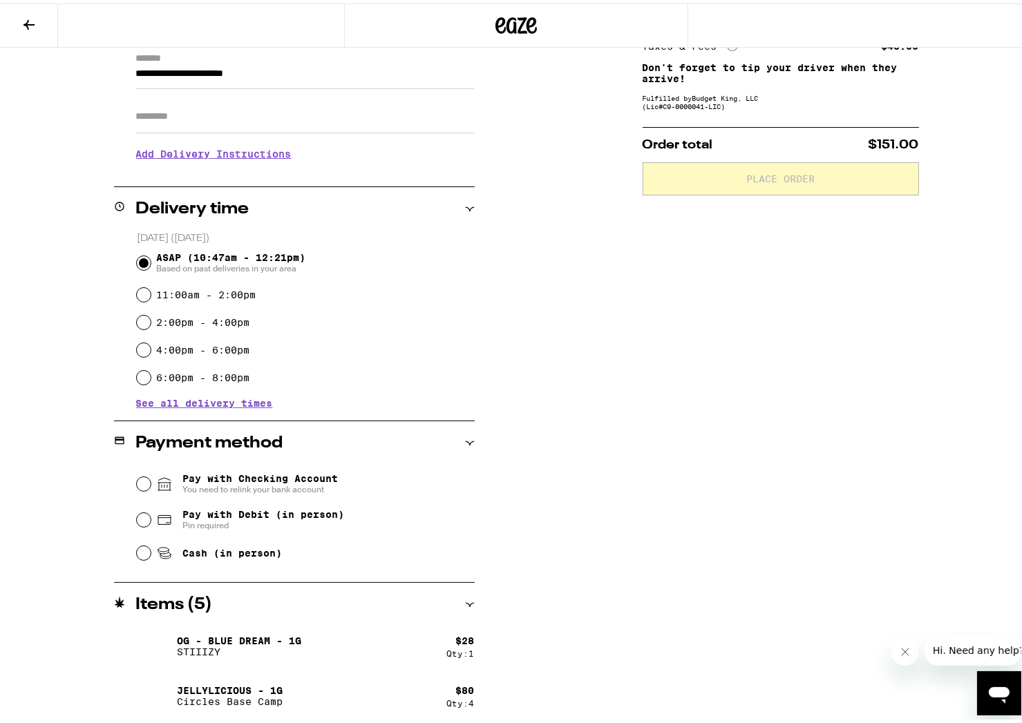
click at [140, 560] on div "Cash (in person)" at bounding box center [306, 550] width 338 height 30
click at [137, 554] on input "Cash (in person)" at bounding box center [144, 550] width 14 height 14
radio input "true"
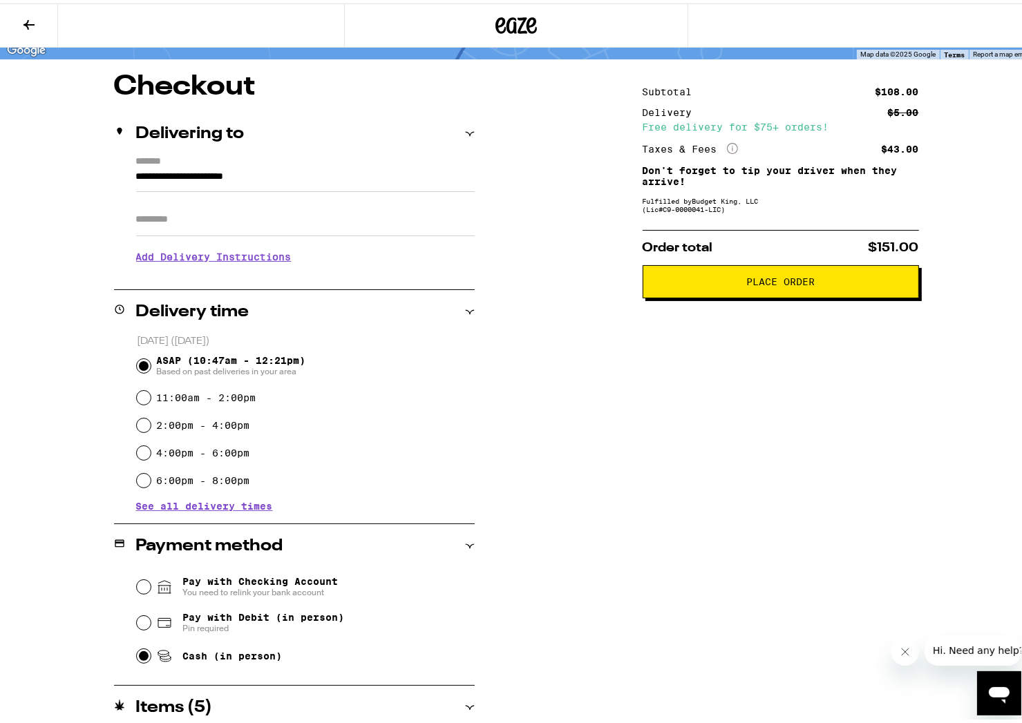
scroll to position [98, 0]
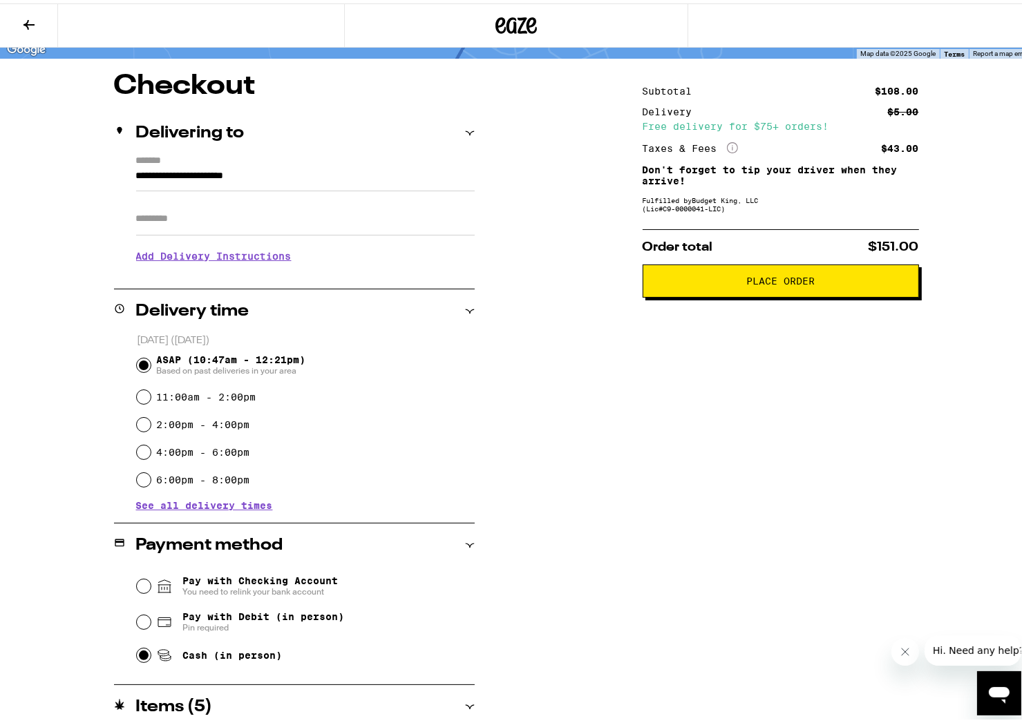
click at [762, 278] on span "Place Order" at bounding box center [780, 278] width 68 height 10
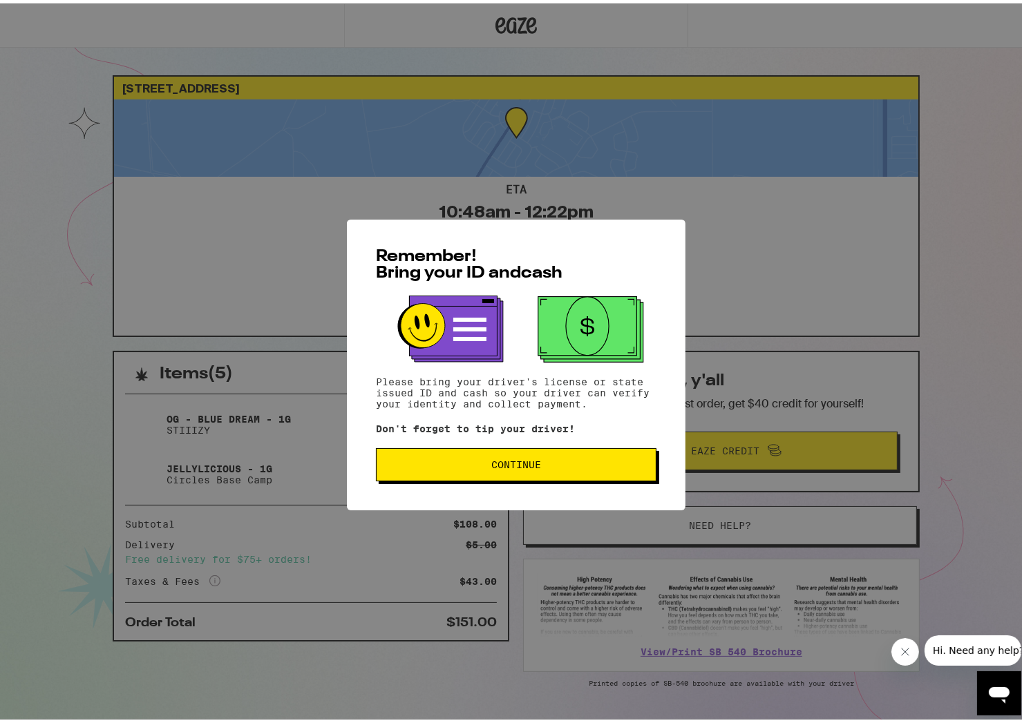
click at [538, 462] on span "Continue" at bounding box center [515, 462] width 257 height 10
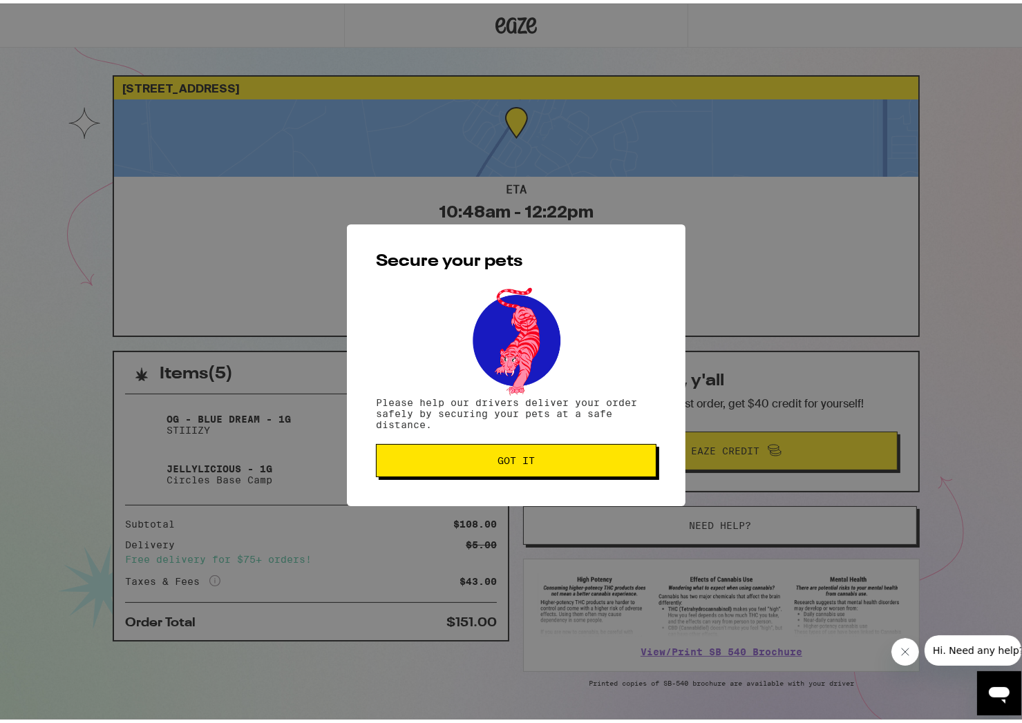
click at [538, 462] on span "Got it" at bounding box center [515, 457] width 257 height 10
